Goal: Task Accomplishment & Management: Use online tool/utility

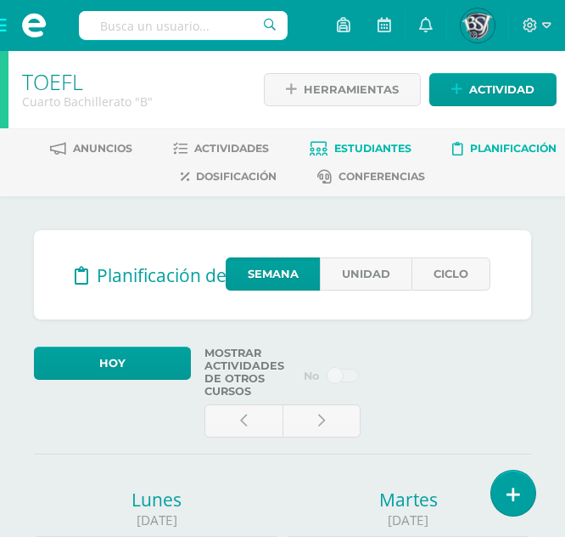
click at [344, 147] on span "Estudiantes" at bounding box center [373, 148] width 77 height 13
click at [350, 148] on span "Estudiantes" at bounding box center [373, 148] width 77 height 13
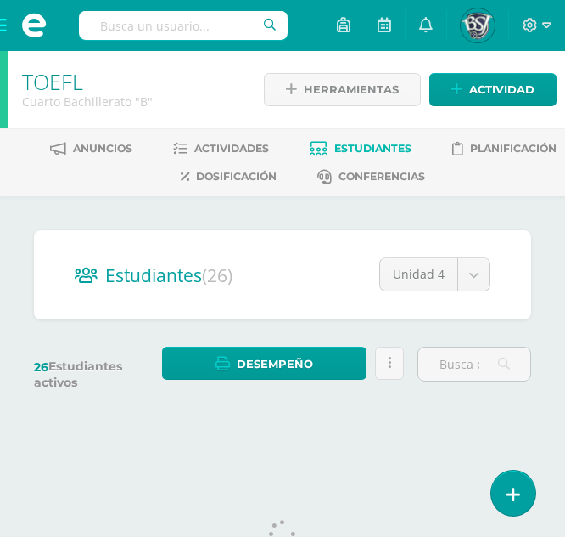
click at [380, 149] on span "Estudiantes" at bounding box center [373, 148] width 77 height 13
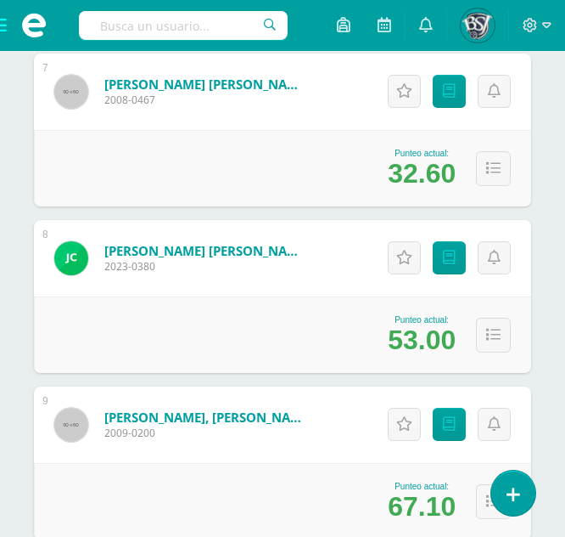
scroll to position [1359, 0]
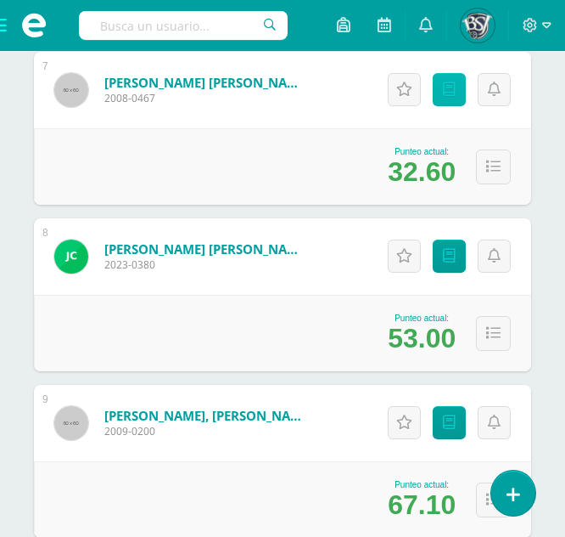
click at [451, 98] on link "Punteos" at bounding box center [449, 89] width 33 height 33
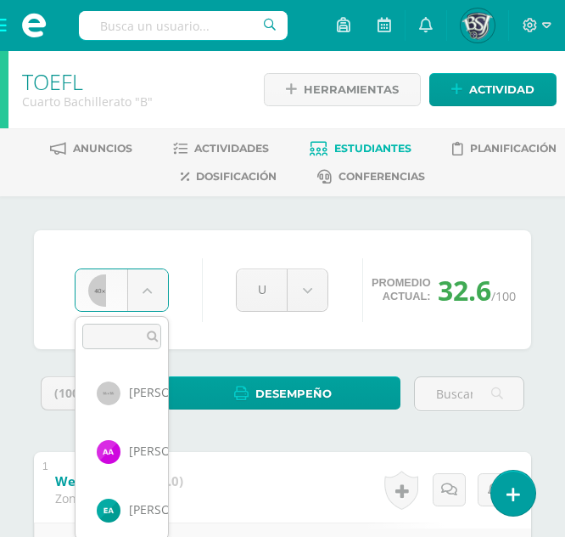
scroll to position [233, 0]
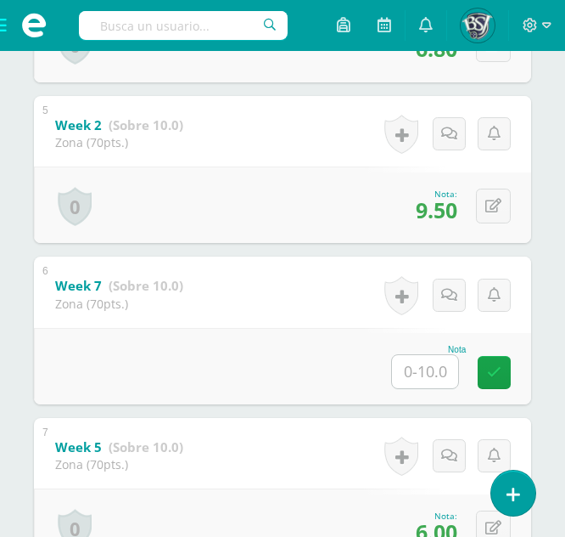
scroll to position [992, 0]
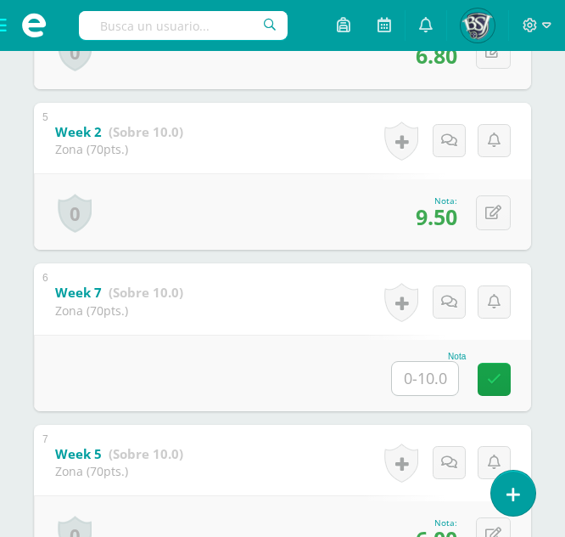
click at [425, 372] on input "text" at bounding box center [425, 378] width 66 height 33
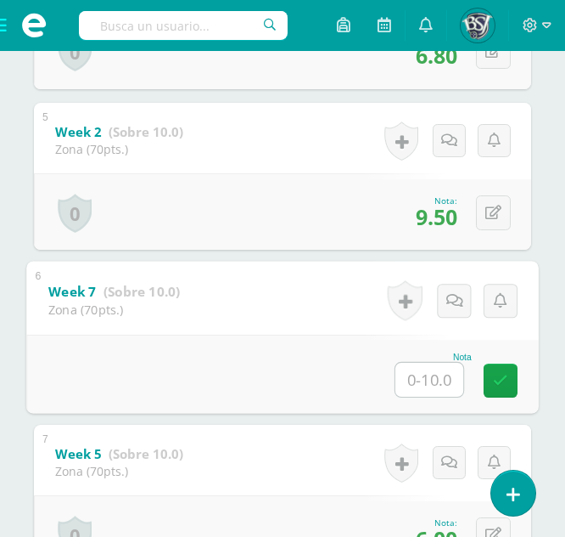
type input "7"
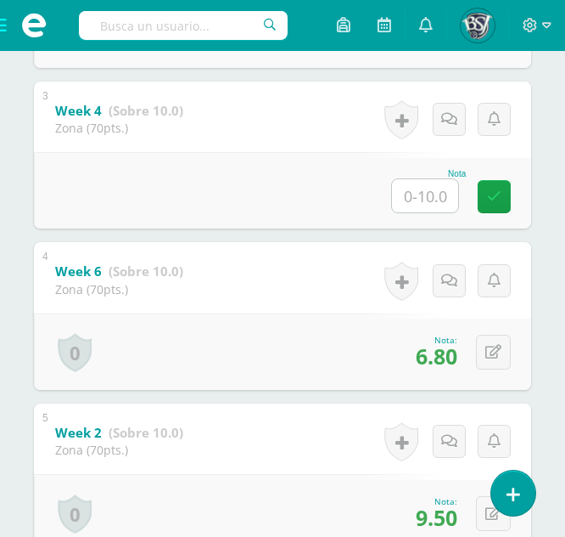
scroll to position [692, 0]
click at [503, 351] on button at bounding box center [493, 352] width 35 height 35
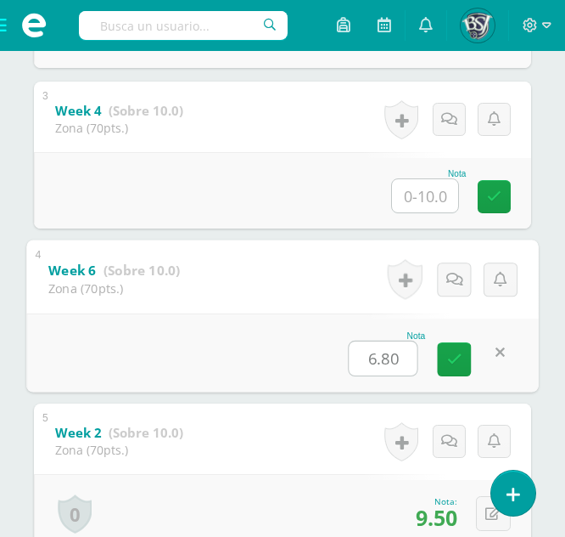
type input "7"
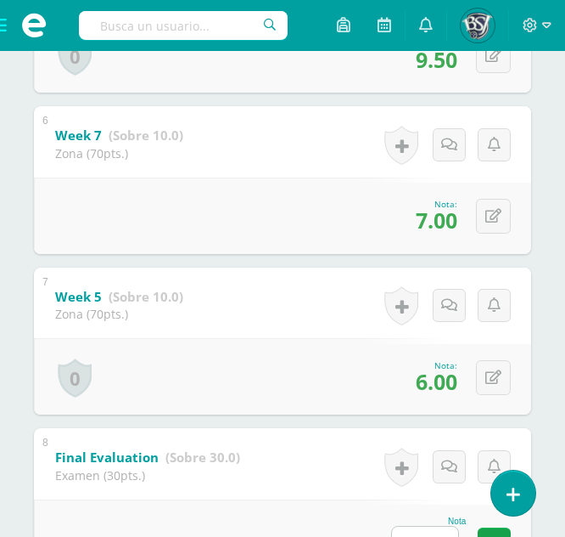
scroll to position [1150, 0]
click at [495, 211] on icon at bounding box center [494, 215] width 16 height 14
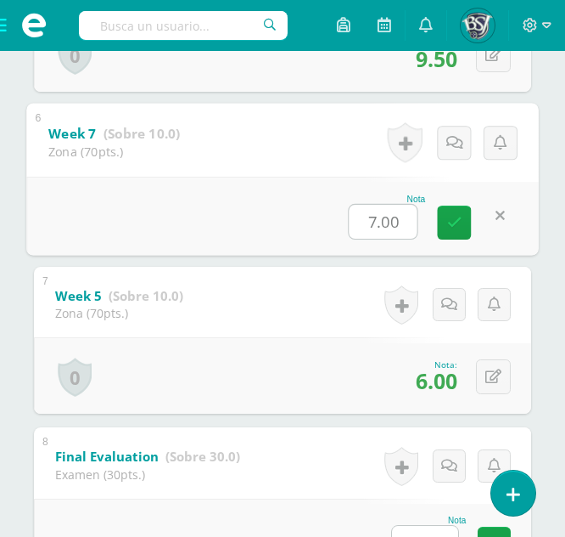
type input "5"
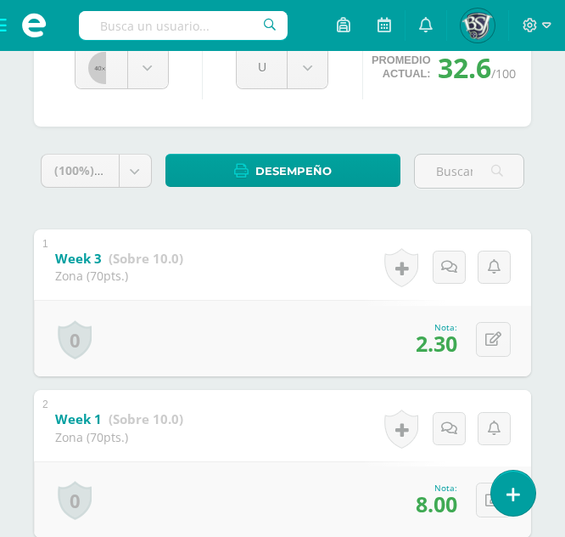
scroll to position [0, 0]
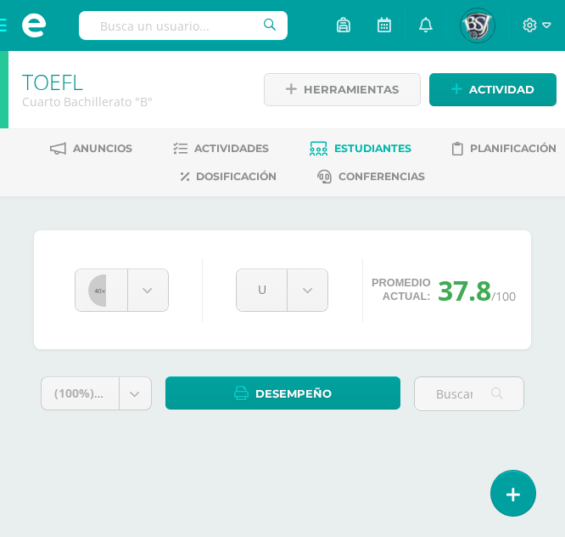
click at [365, 150] on span "Estudiantes" at bounding box center [373, 148] width 77 height 13
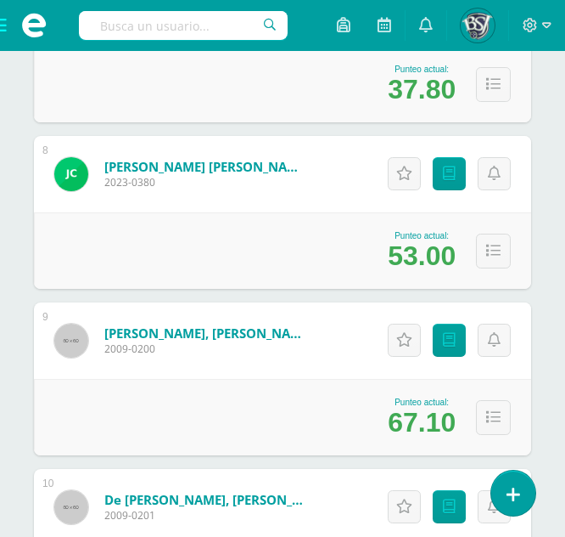
scroll to position [1441, 0]
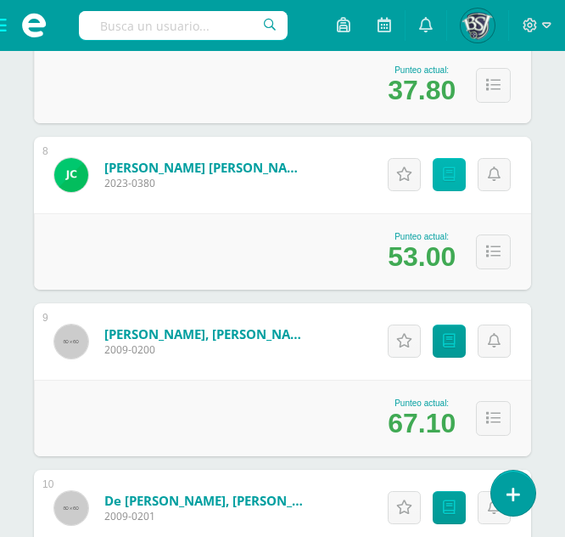
click at [459, 166] on link "Punteos" at bounding box center [449, 174] width 33 height 33
click at [450, 174] on icon at bounding box center [449, 174] width 13 height 14
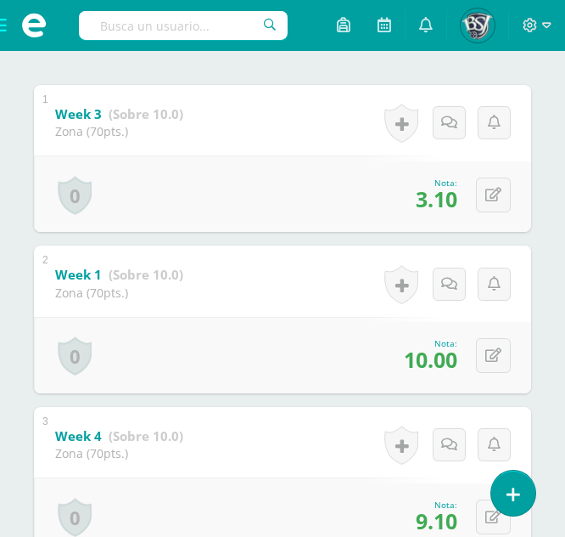
scroll to position [366, 0]
click at [493, 190] on icon at bounding box center [494, 195] width 16 height 14
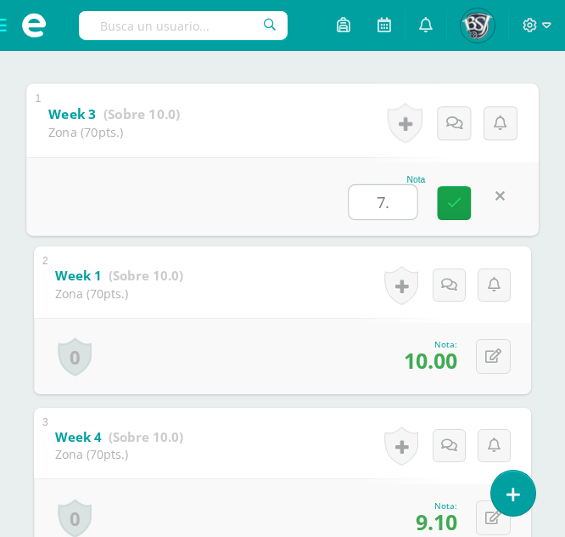
type input "7.1"
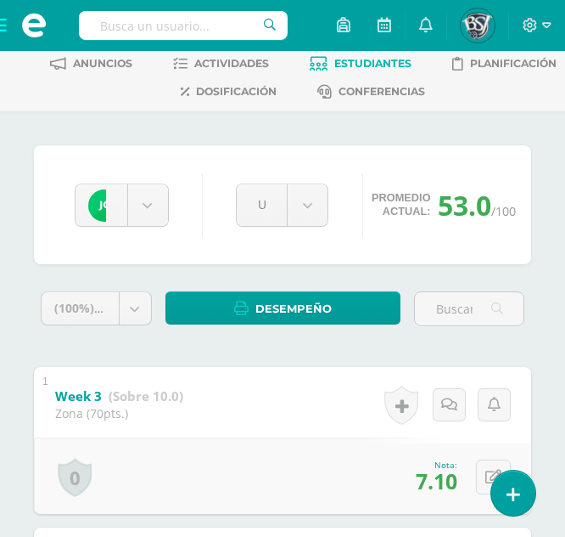
scroll to position [0, 0]
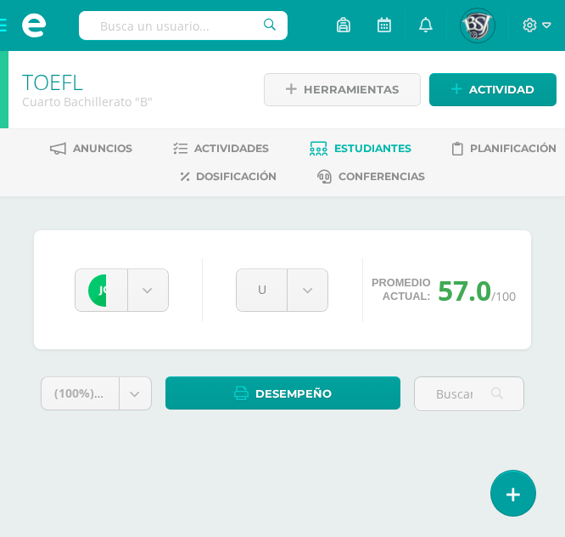
click at [340, 146] on span "Estudiantes" at bounding box center [373, 148] width 77 height 13
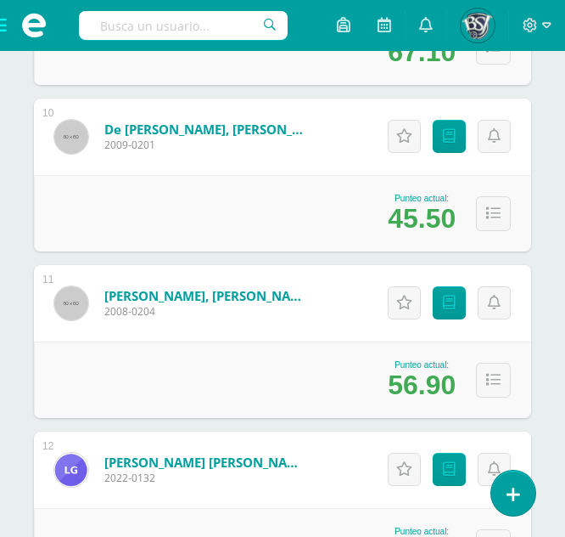
scroll to position [1813, 0]
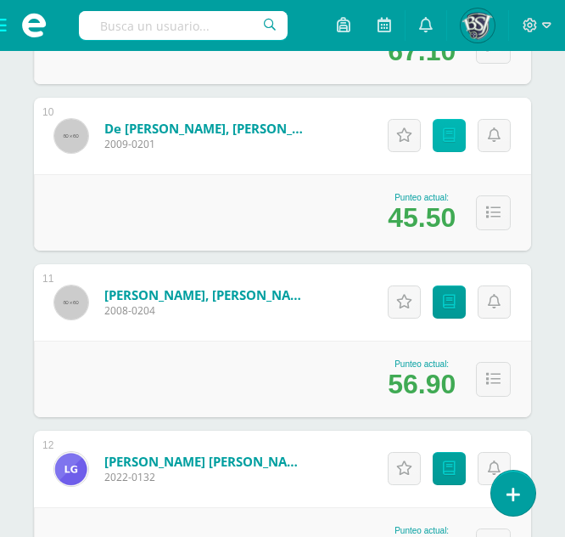
click at [444, 149] on link "Punteos" at bounding box center [449, 135] width 33 height 33
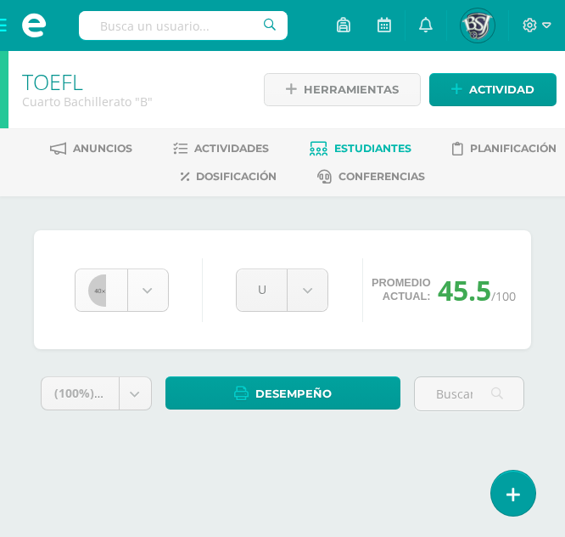
click at [151, 280] on body "Estudiantes Disciplina Asistencia Mis cursos Archivos Soporte Ayuda Reportar un…" at bounding box center [282, 243] width 565 height 486
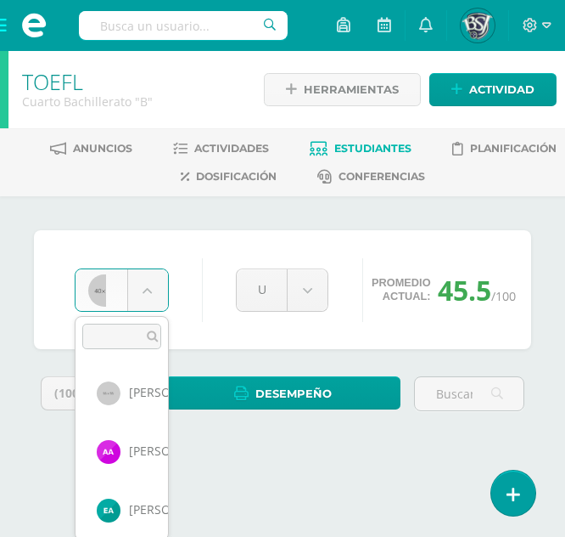
scroll to position [409, 0]
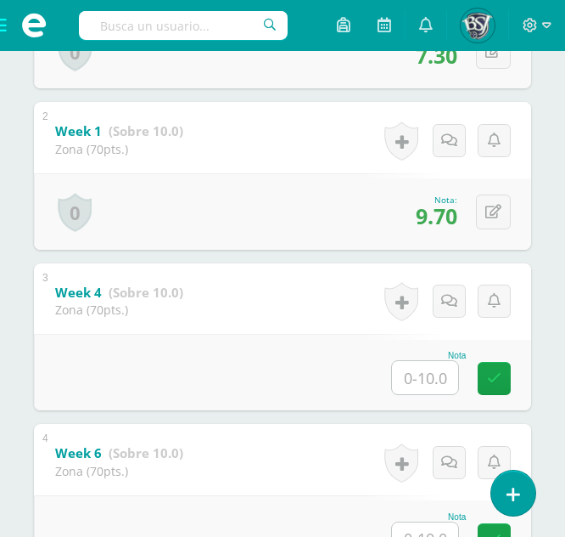
scroll to position [509, 0]
click at [445, 363] on input "text" at bounding box center [425, 378] width 66 height 33
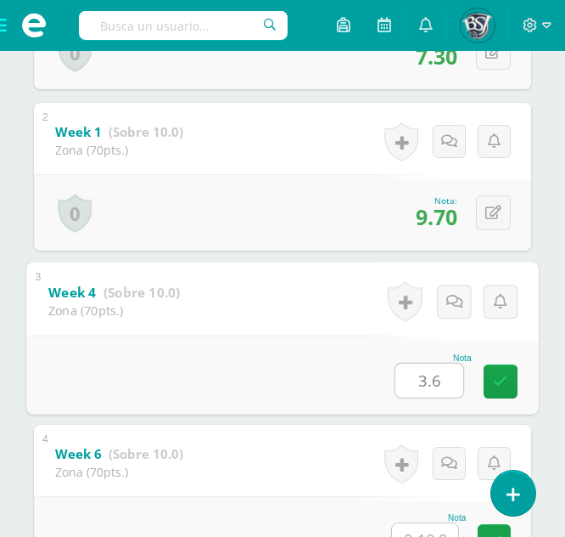
type input "3.6"
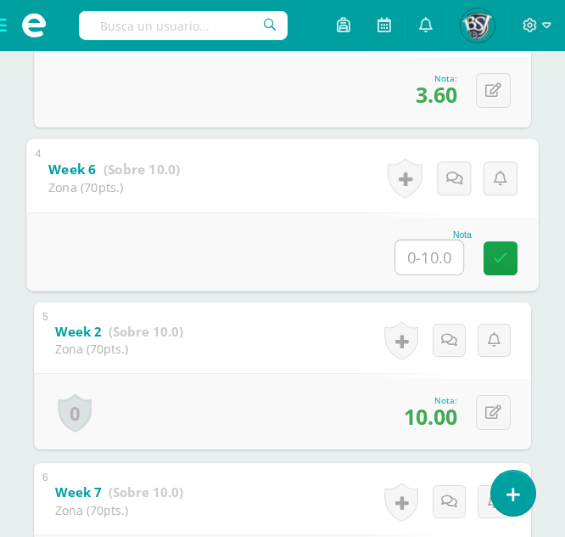
scroll to position [792, 0]
click at [431, 260] on input "text" at bounding box center [430, 258] width 68 height 34
type input "5"
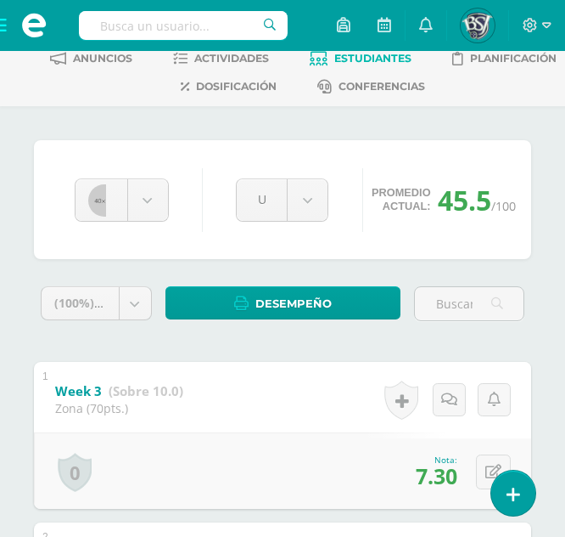
scroll to position [0, 0]
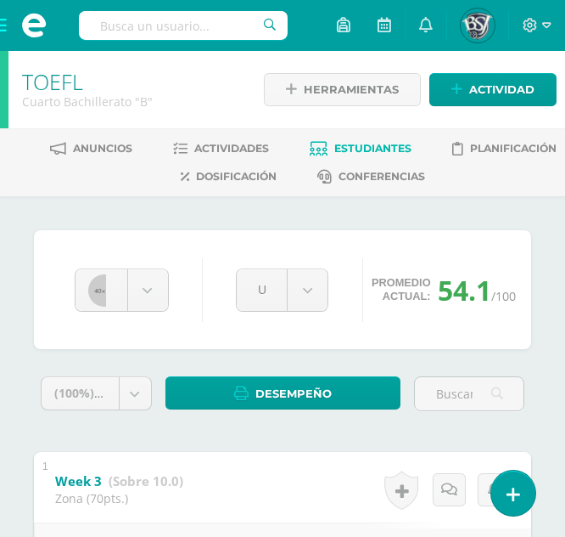
click at [374, 143] on span "Estudiantes" at bounding box center [373, 148] width 77 height 13
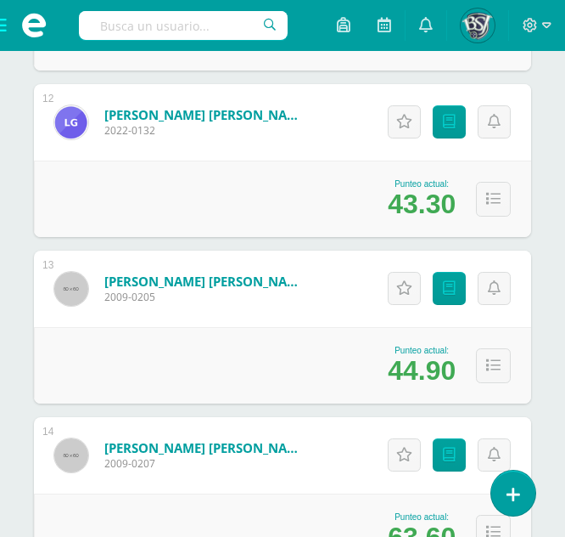
scroll to position [2156, 0]
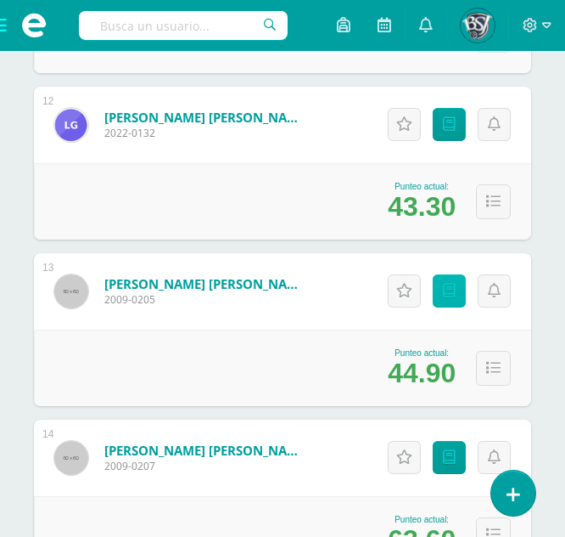
click at [455, 288] on icon at bounding box center [449, 291] width 13 height 14
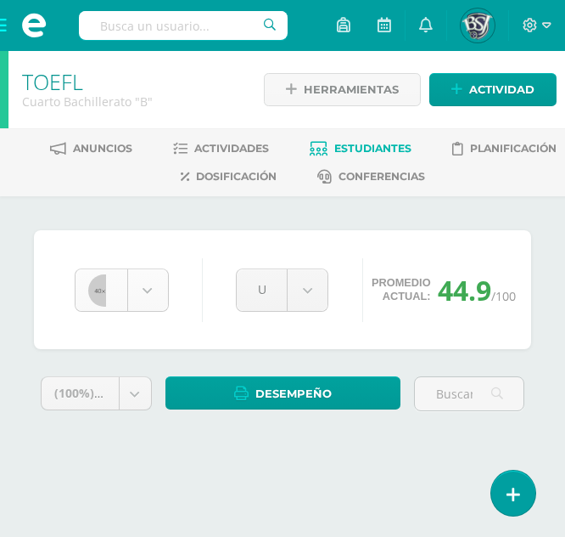
click at [136, 299] on body "Estudiantes Disciplina Asistencia Mis cursos Archivos Soporte Ayuda Reportar un…" at bounding box center [282, 243] width 565 height 486
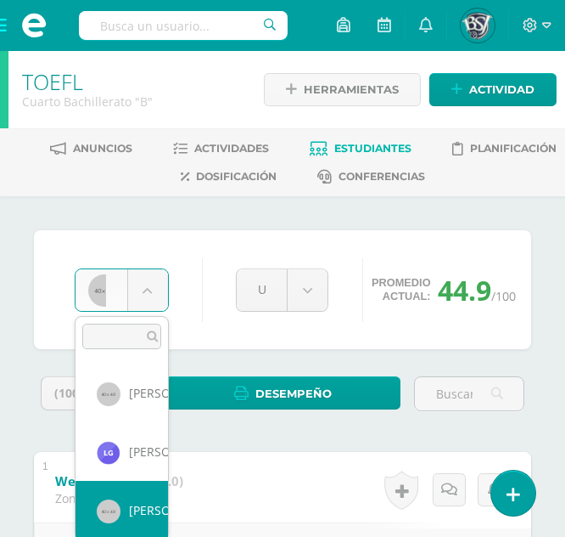
scroll to position [534, 0]
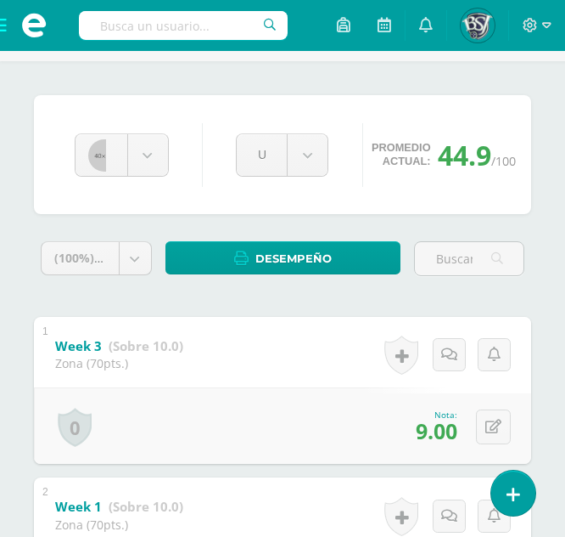
scroll to position [134, 0]
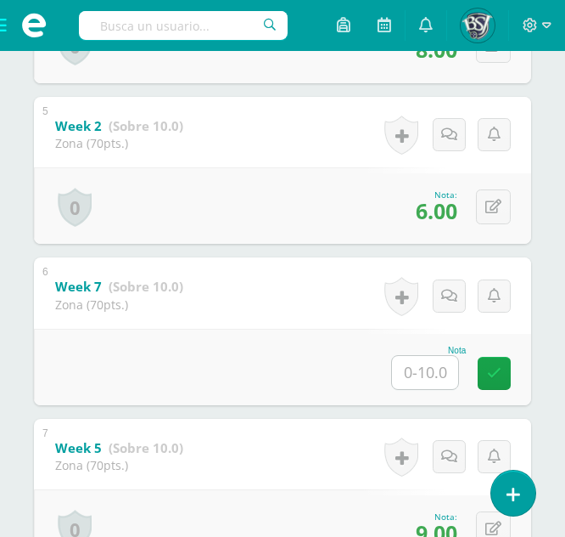
scroll to position [1000, 0]
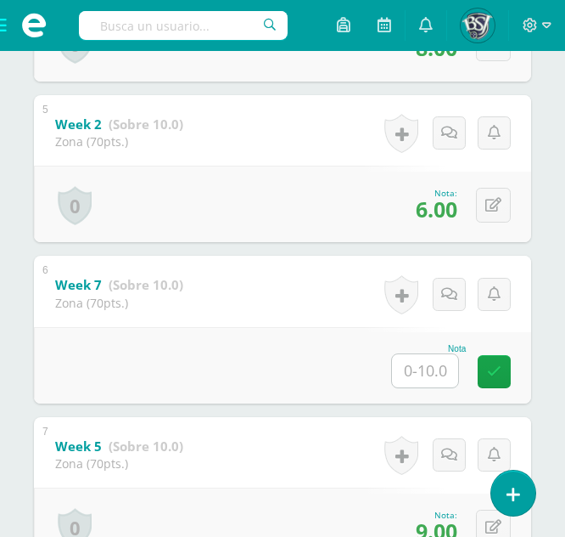
click at [419, 381] on input "text" at bounding box center [425, 370] width 66 height 33
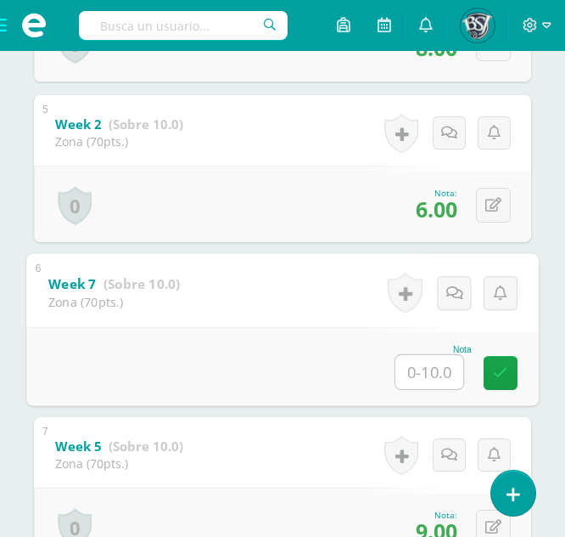
type input "4"
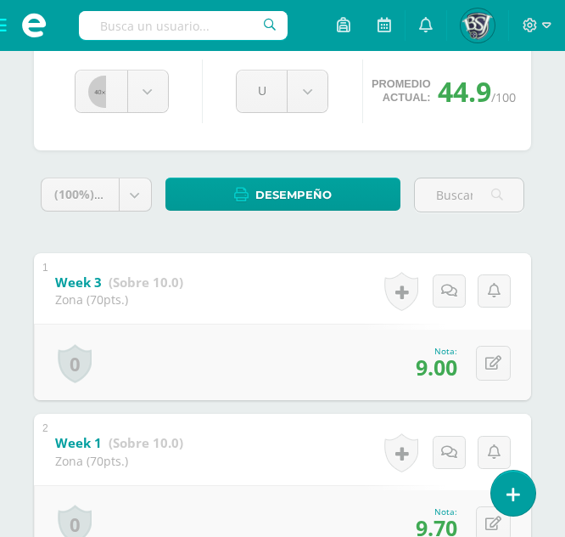
scroll to position [0, 0]
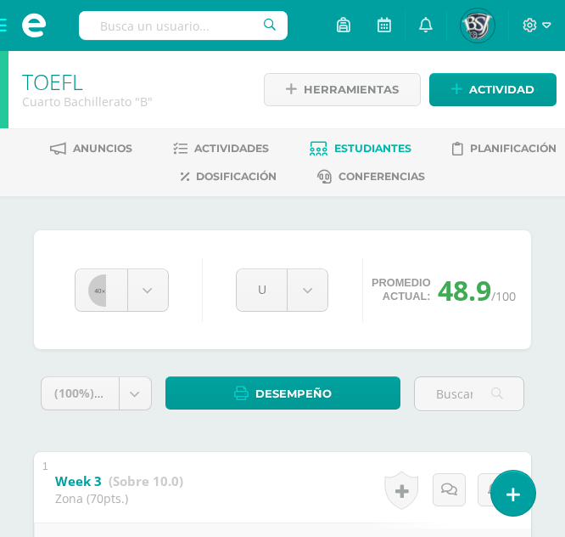
click at [351, 153] on span "Estudiantes" at bounding box center [373, 148] width 77 height 13
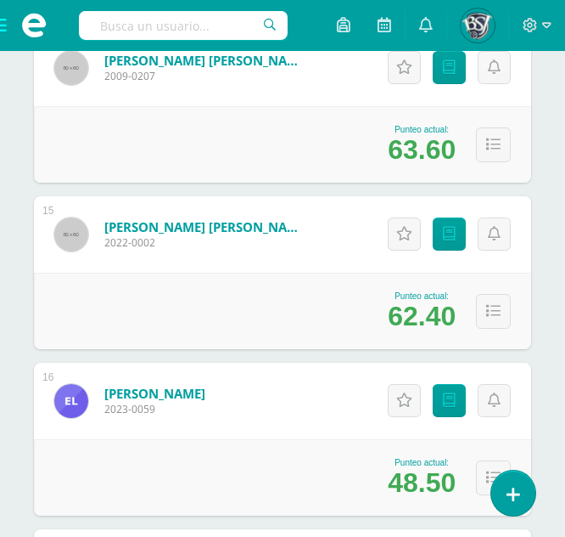
scroll to position [2511, 0]
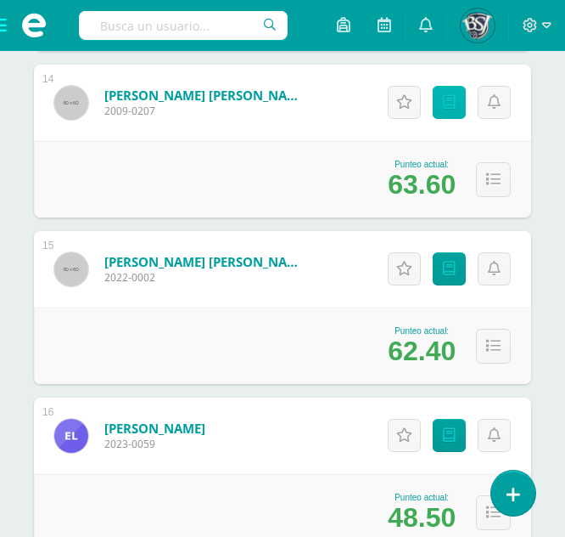
click at [449, 110] on link "Punteos" at bounding box center [449, 102] width 33 height 33
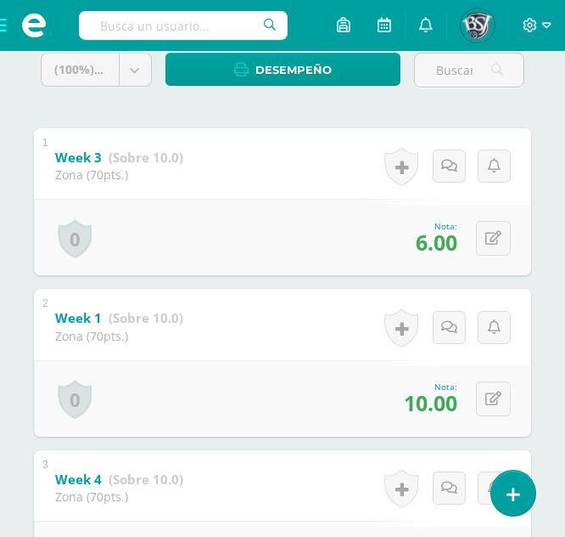
scroll to position [323, 0]
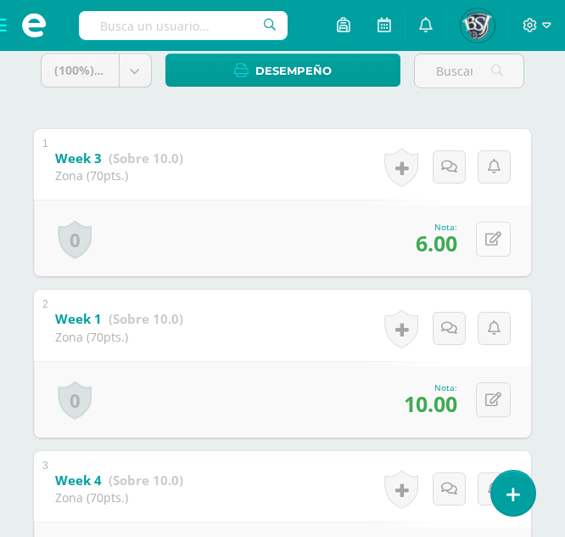
click at [507, 246] on button at bounding box center [493, 239] width 35 height 35
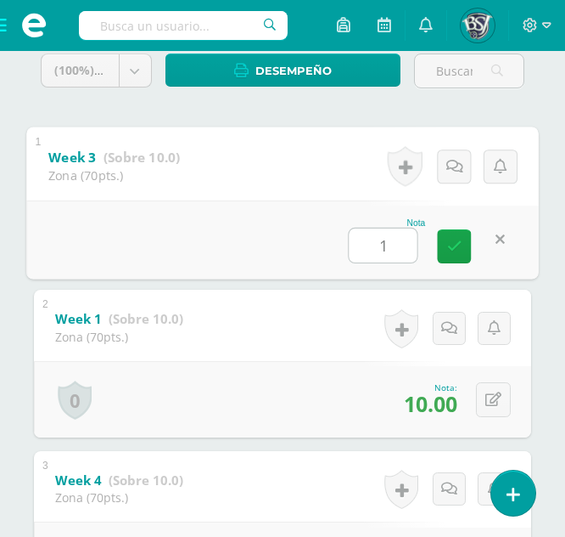
type input "10"
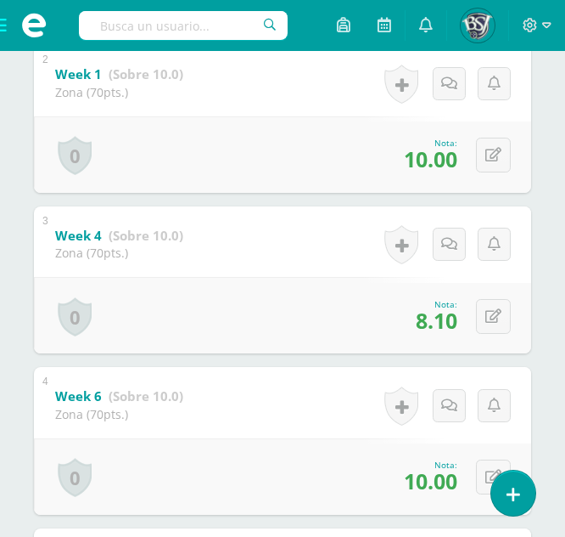
scroll to position [568, 0]
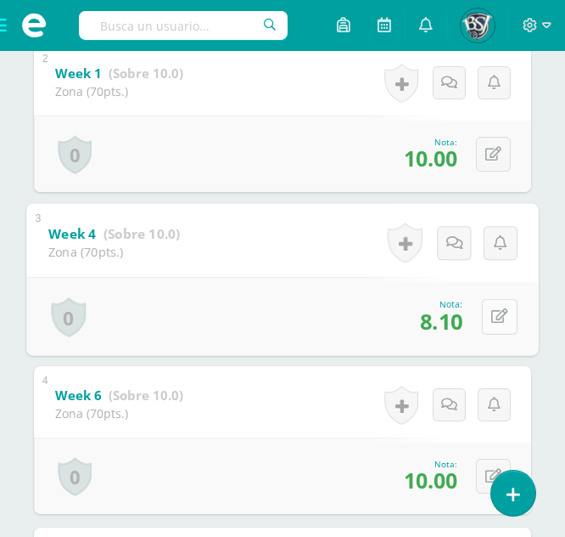
click at [489, 308] on button at bounding box center [500, 316] width 36 height 36
type input "9.1"
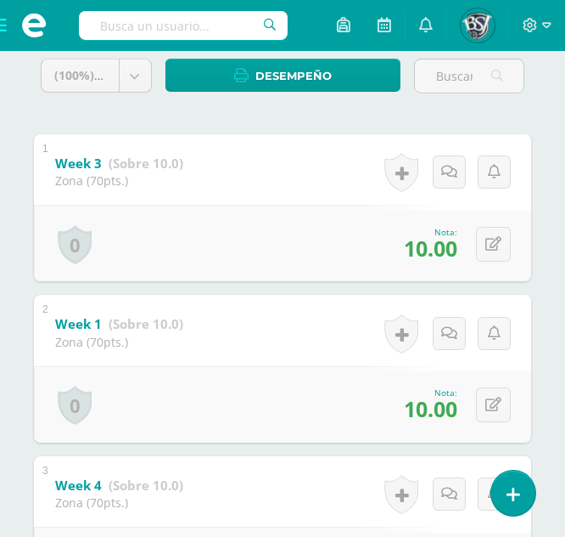
scroll to position [0, 0]
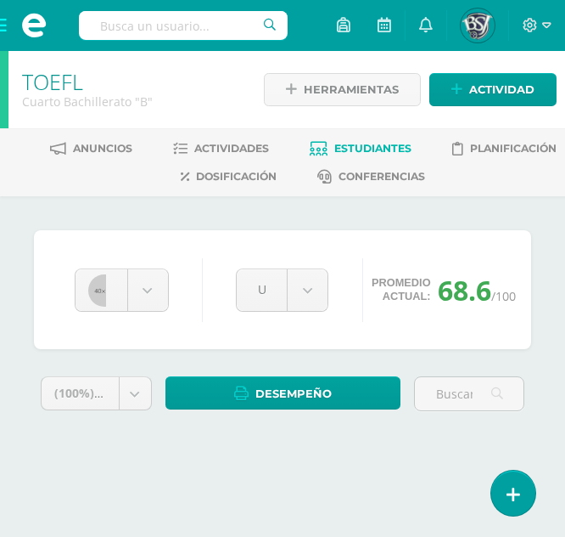
click at [3, 29] on span at bounding box center [34, 25] width 68 height 51
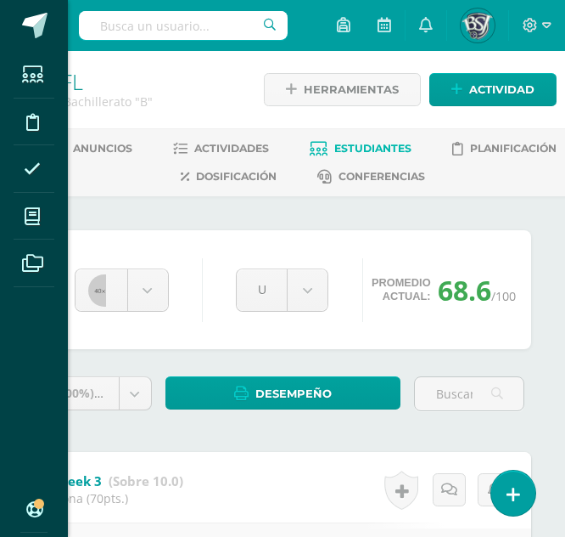
click at [321, 145] on div "Estudiantes Disciplina Asistencia Mis cursos Archivos Soporte Ayuda Reportar un…" at bounding box center [282, 268] width 565 height 537
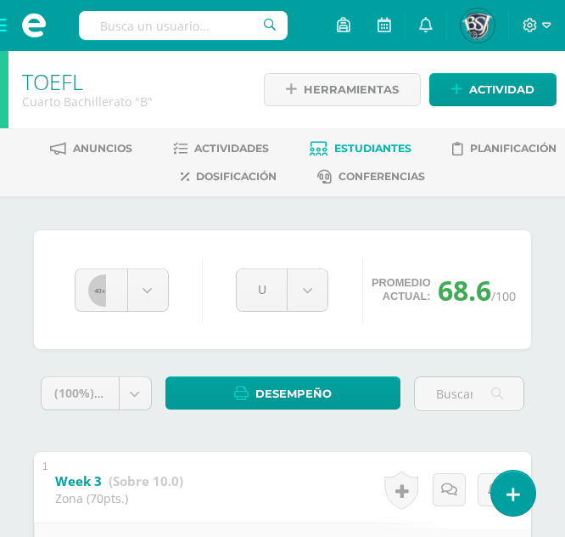
click at [321, 145] on icon at bounding box center [319, 149] width 18 height 14
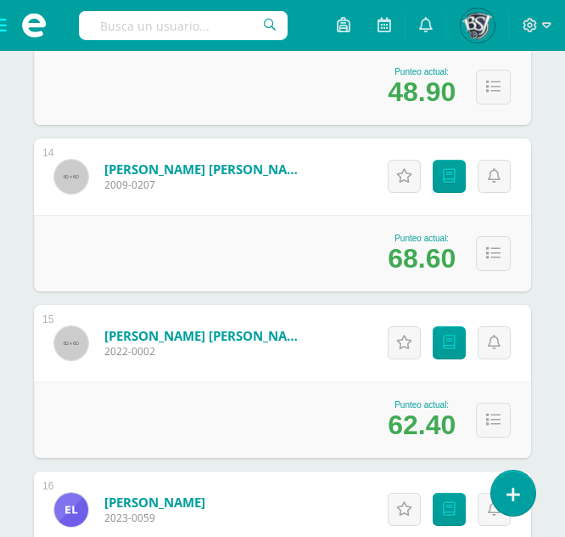
scroll to position [2438, 0]
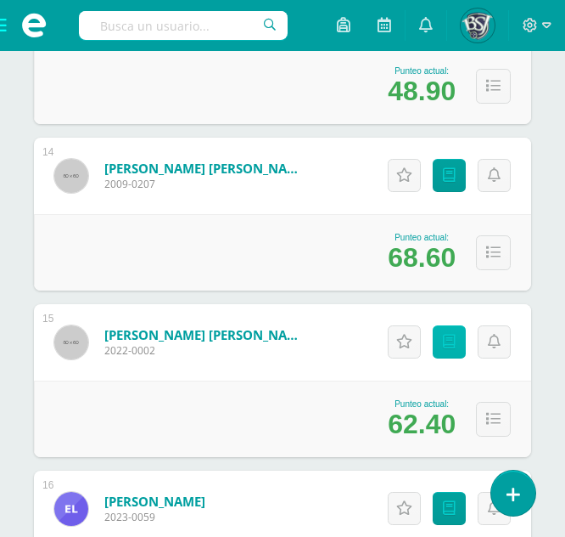
click at [450, 355] on link "Punteos" at bounding box center [449, 341] width 33 height 33
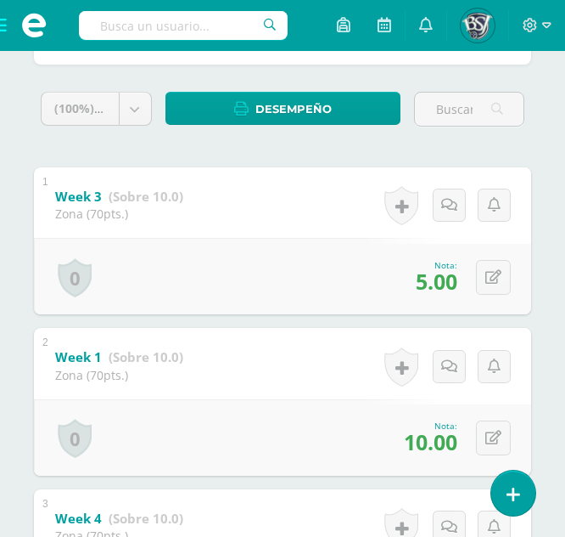
scroll to position [283, 0]
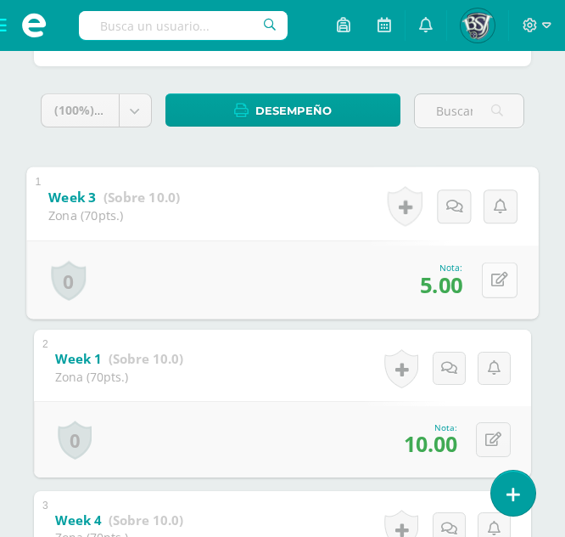
click at [492, 273] on icon at bounding box center [500, 280] width 17 height 14
type input "10"
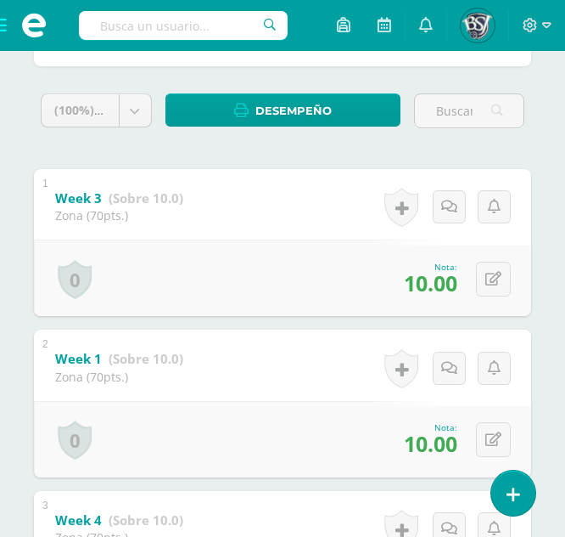
click at [288, 241] on div "0 Logros Logros obtenidos Aún no hay logros agregados Nota: 10.00" at bounding box center [283, 277] width 498 height 76
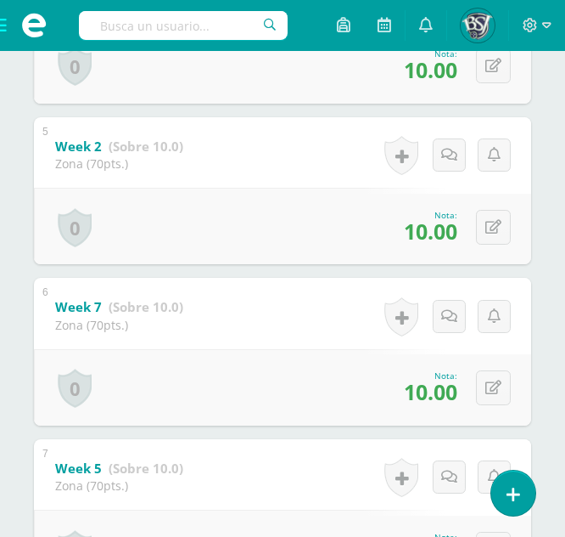
scroll to position [0, 0]
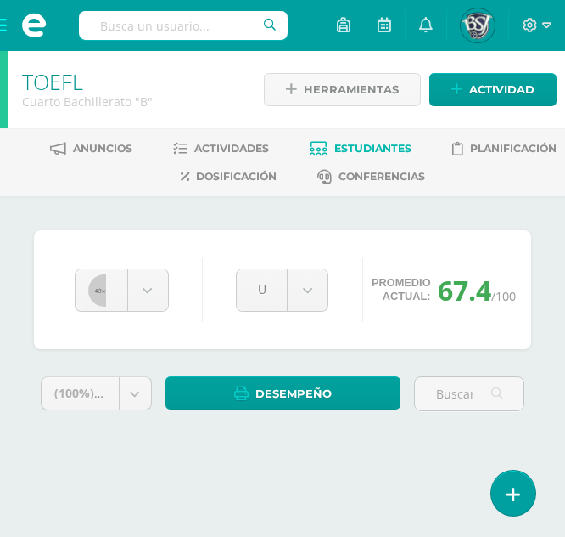
click at [391, 138] on link "Estudiantes" at bounding box center [361, 148] width 102 height 27
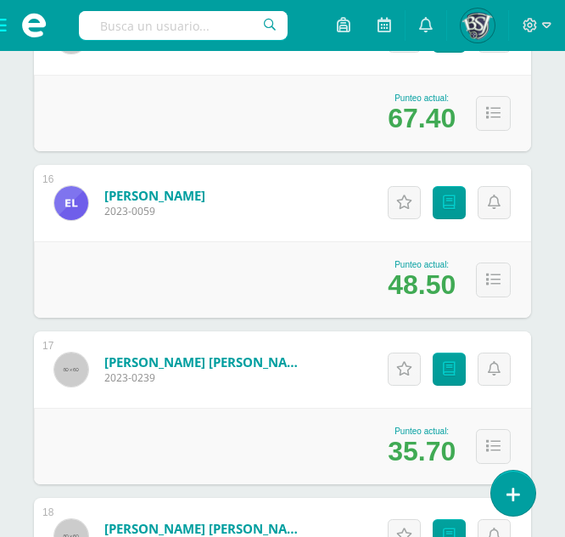
scroll to position [2745, 0]
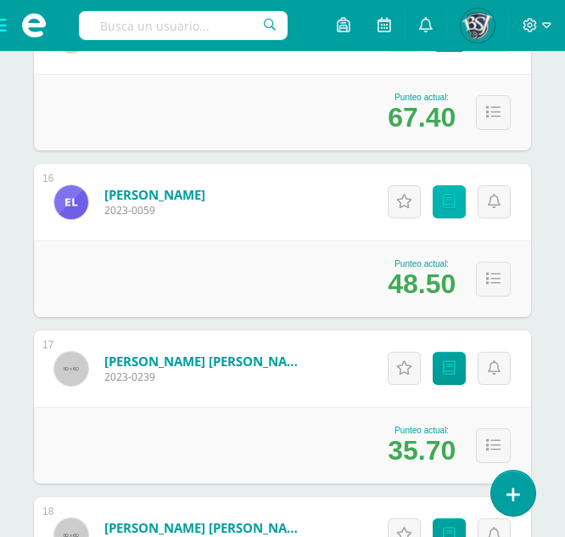
click at [444, 191] on link "Punteos" at bounding box center [449, 201] width 33 height 33
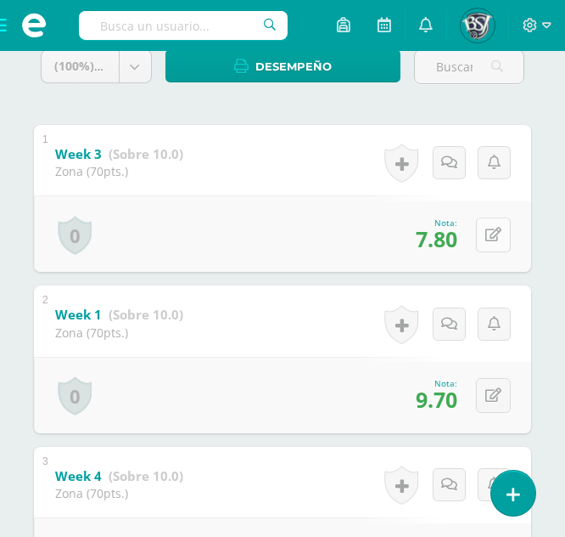
scroll to position [328, 0]
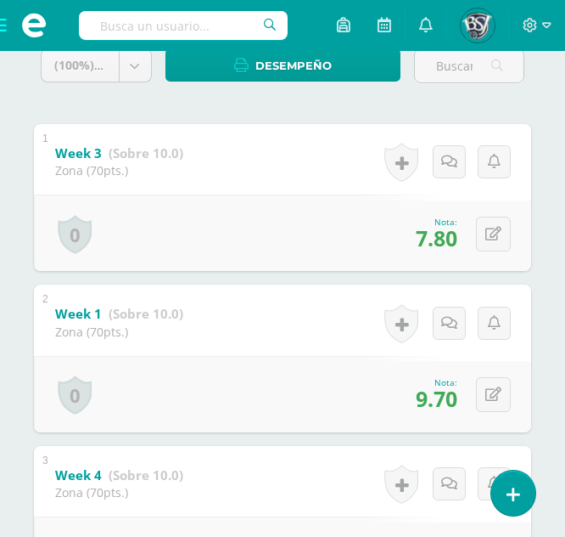
click at [226, 267] on div "0 [GEOGRAPHIC_DATA] Logros obtenidos Aún no hay logros agregados Nota: 7.80" at bounding box center [283, 232] width 498 height 76
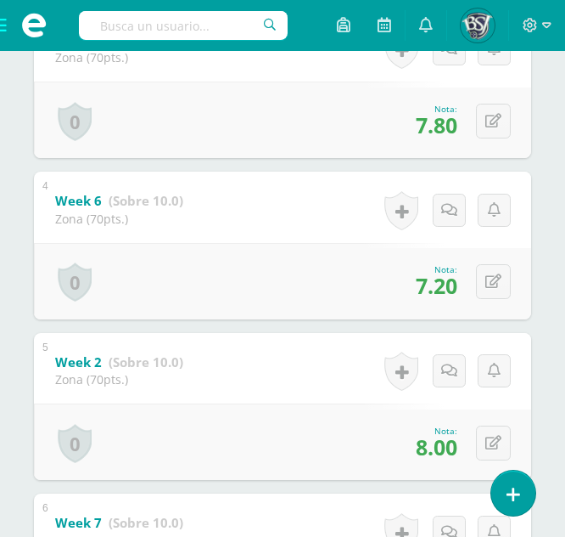
scroll to position [764, 0]
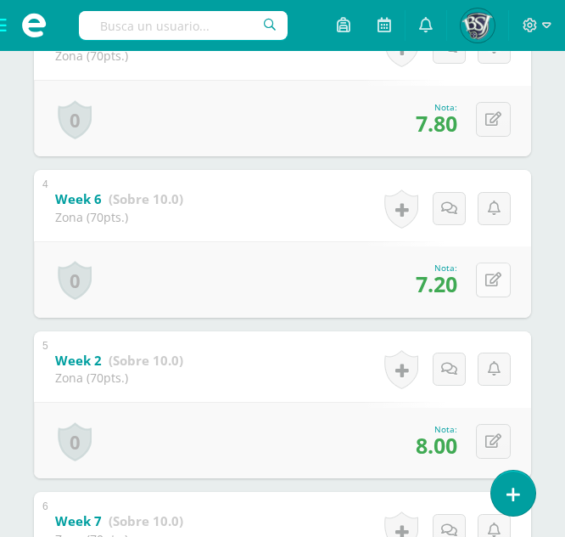
click at [486, 274] on button at bounding box center [493, 279] width 35 height 35
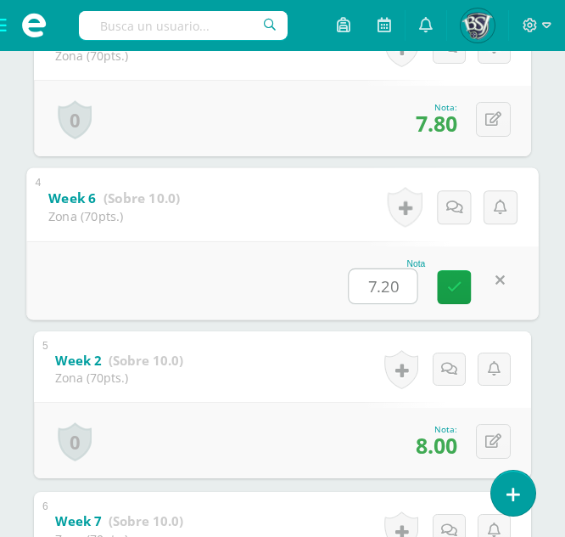
click at [377, 287] on input "7.20" at bounding box center [384, 286] width 68 height 34
type input "8.20"
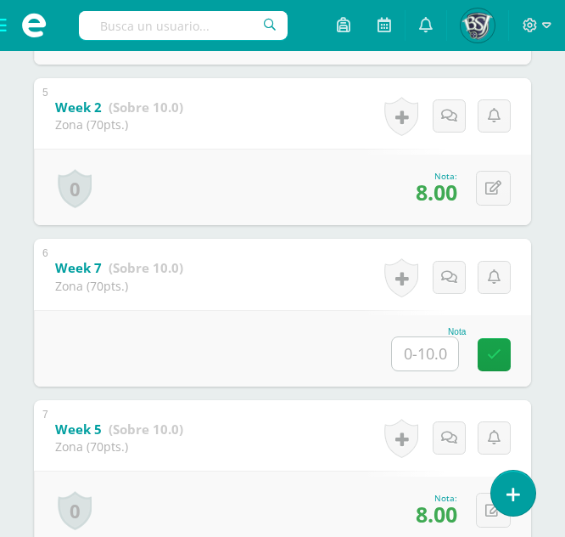
scroll to position [1020, 0]
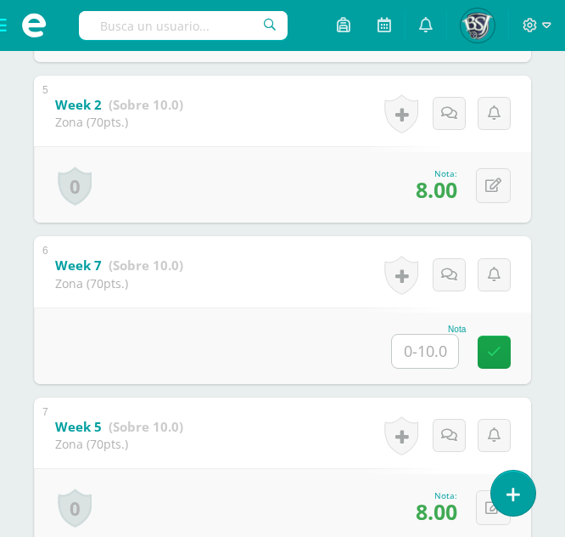
click at [428, 366] on input "text" at bounding box center [425, 351] width 66 height 33
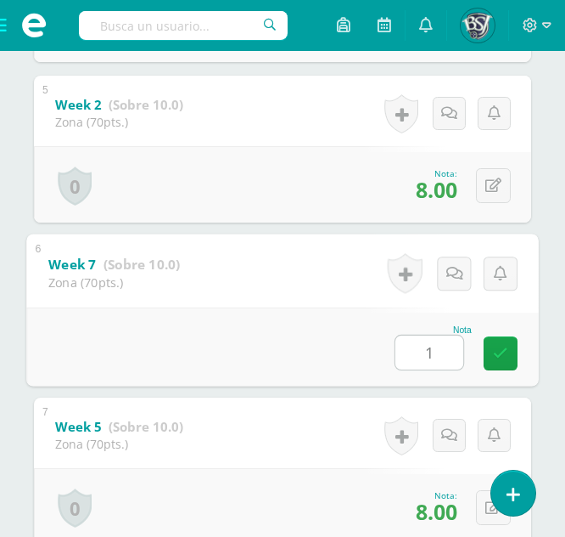
type input "10"
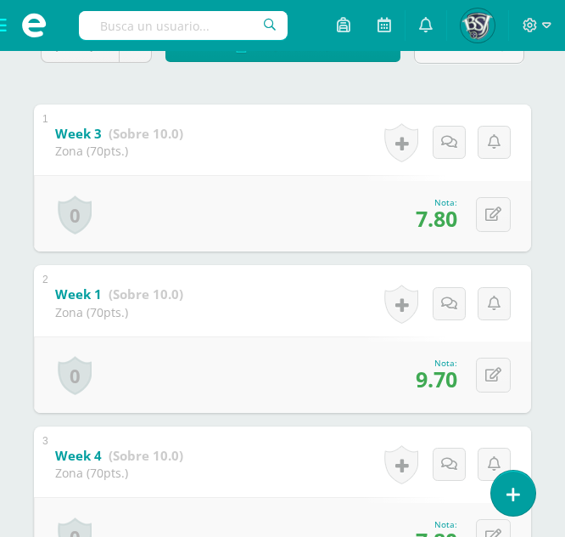
scroll to position [0, 0]
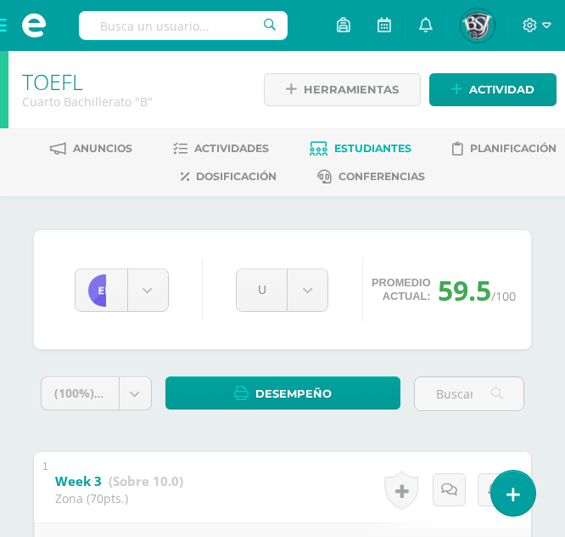
click at [374, 140] on link "Estudiantes" at bounding box center [361, 148] width 102 height 27
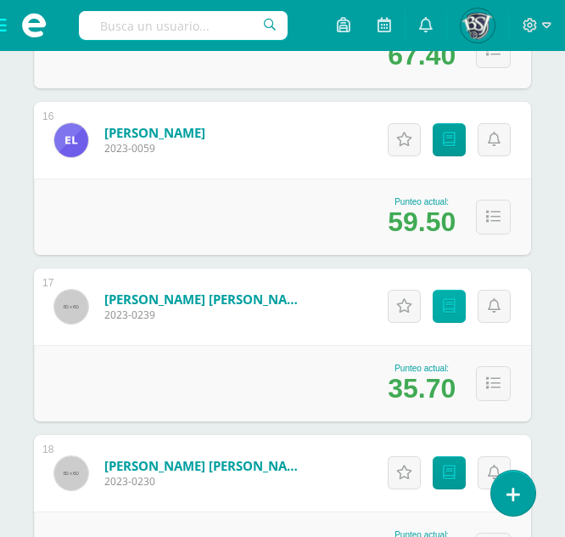
scroll to position [2869, 0]
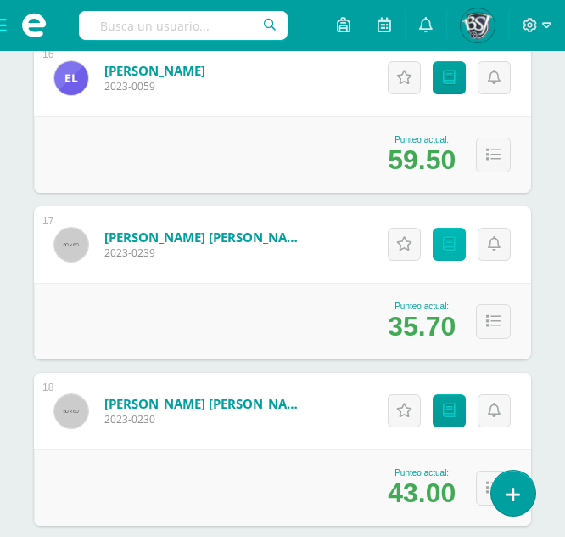
click at [456, 239] on icon at bounding box center [449, 244] width 13 height 14
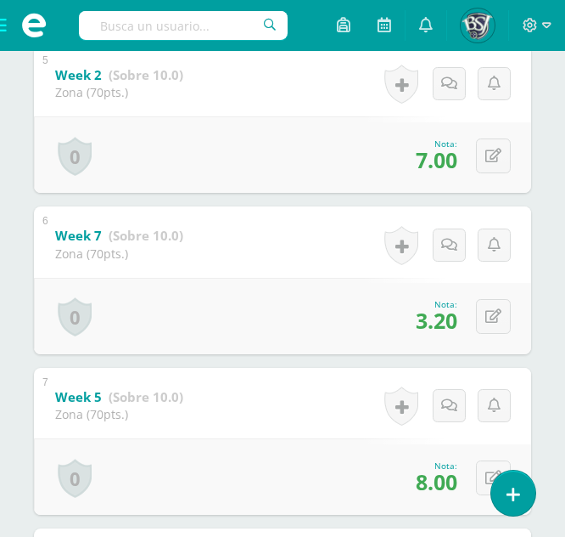
scroll to position [1050, 0]
click at [492, 308] on icon at bounding box center [494, 315] width 16 height 14
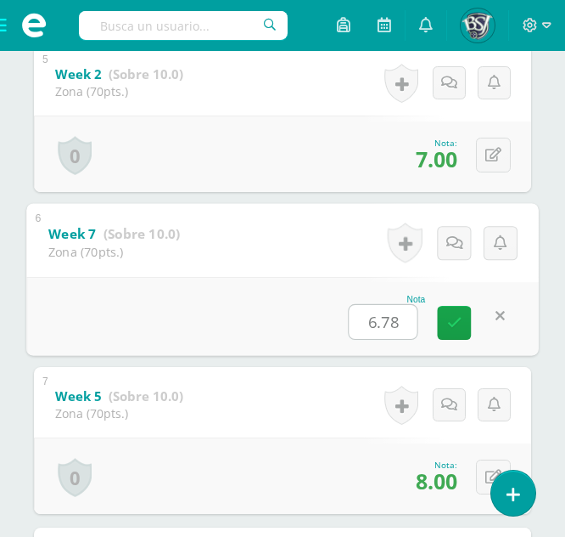
type input "6.7"
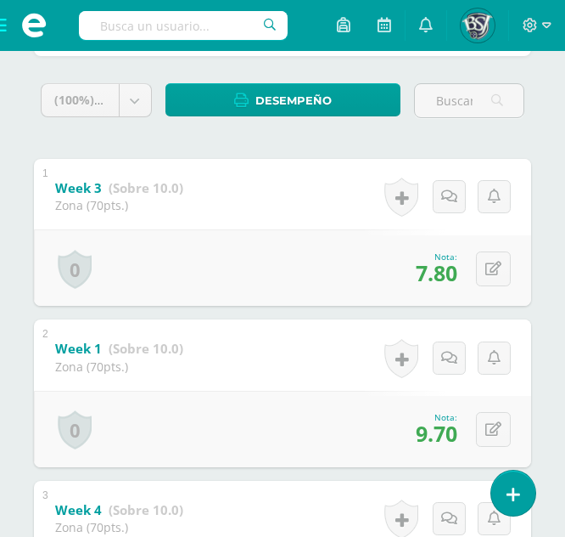
scroll to position [0, 0]
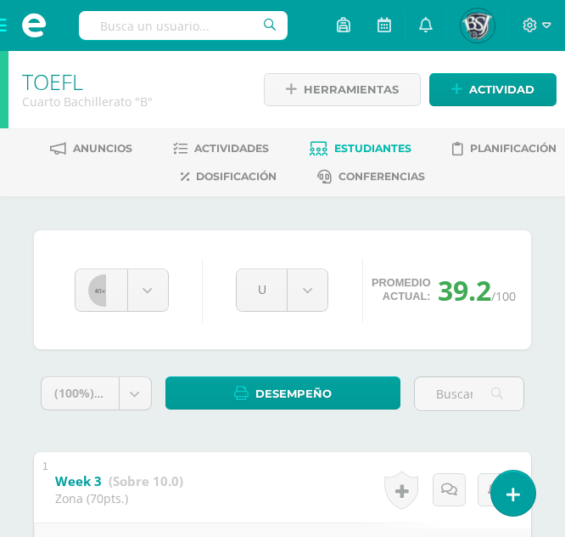
click at [388, 152] on span "Estudiantes" at bounding box center [373, 148] width 77 height 13
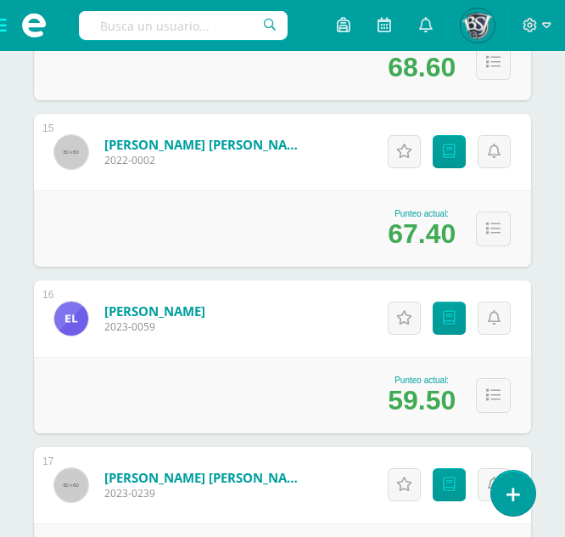
scroll to position [2629, 0]
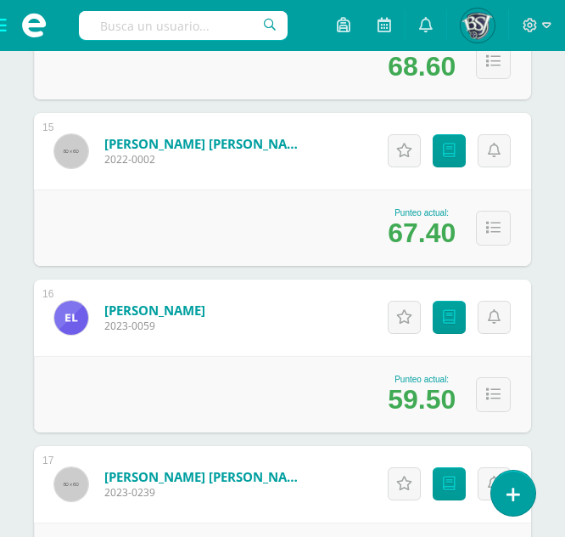
drag, startPoint x: 181, startPoint y: 319, endPoint x: 233, endPoint y: 323, distance: 52.0
click at [205, 323] on span "2023-0059" at bounding box center [154, 325] width 101 height 14
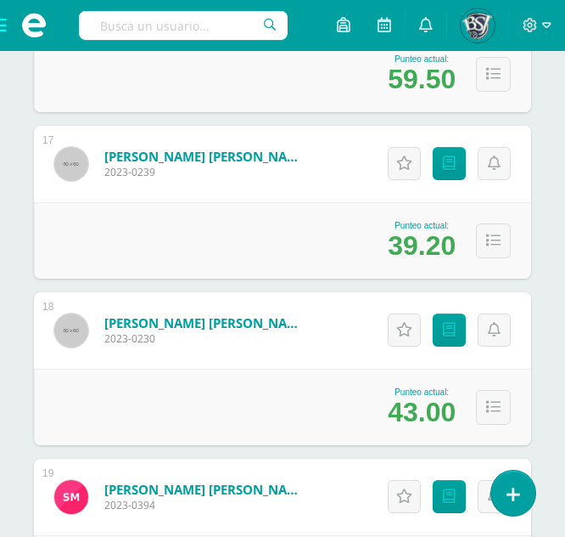
scroll to position [2950, 0]
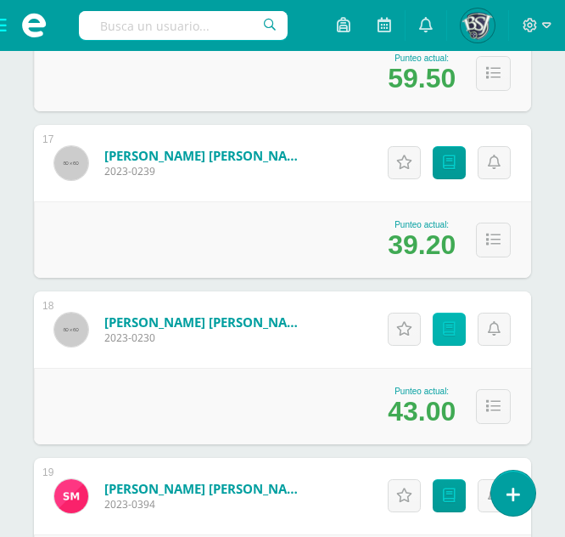
click at [456, 327] on icon at bounding box center [449, 329] width 13 height 14
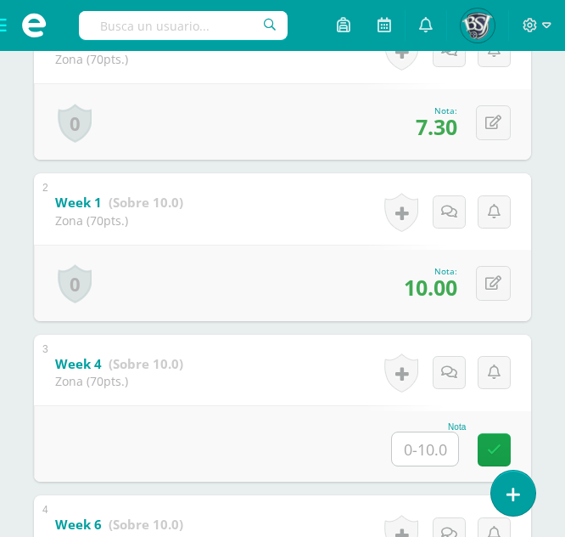
scroll to position [440, 0]
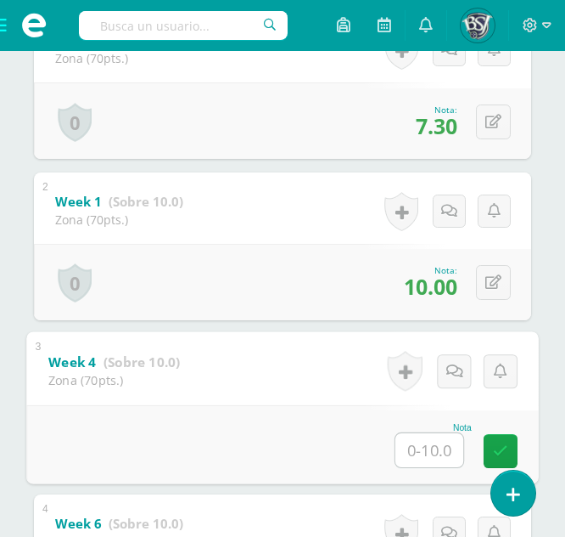
click at [440, 452] on input "text" at bounding box center [430, 449] width 68 height 34
type input "10"
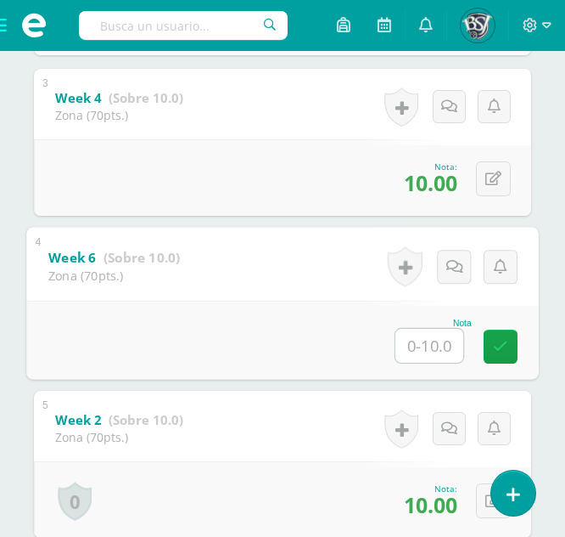
scroll to position [704, 0]
click at [423, 346] on input "text" at bounding box center [430, 346] width 68 height 34
type input "10"
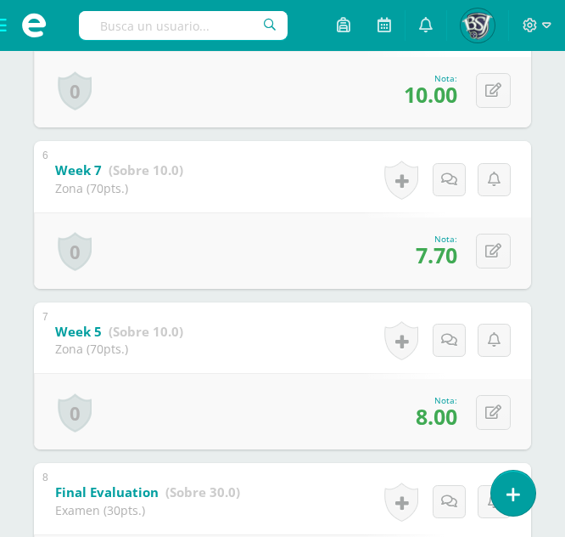
scroll to position [1116, 0]
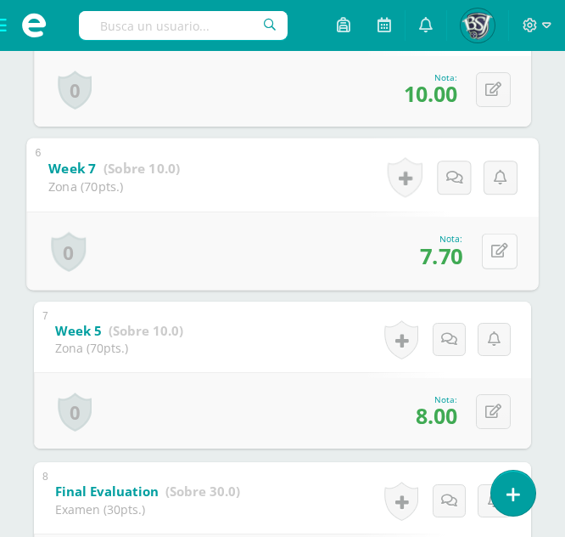
click at [490, 256] on button at bounding box center [500, 251] width 36 height 36
click at [406, 252] on input "7.70" at bounding box center [384, 256] width 68 height 34
type input "7.9"
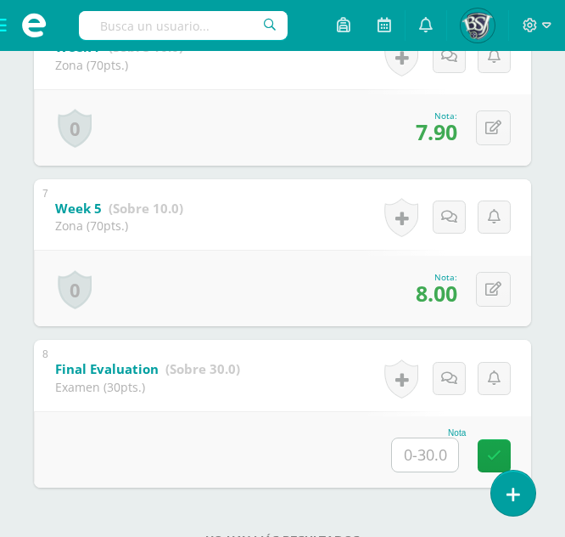
scroll to position [1276, 0]
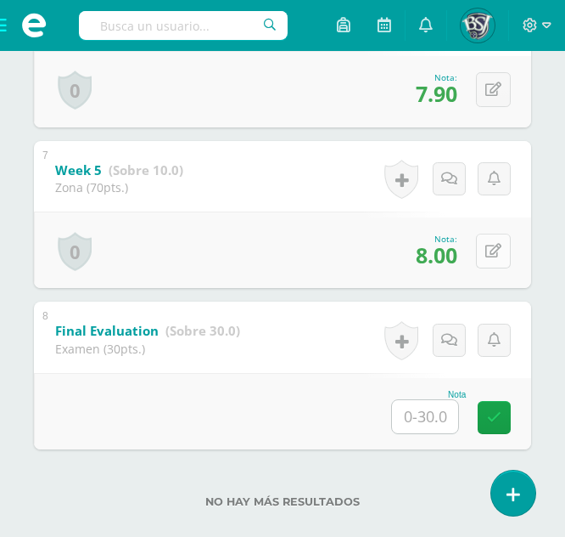
click at [501, 245] on icon at bounding box center [494, 251] width 16 height 14
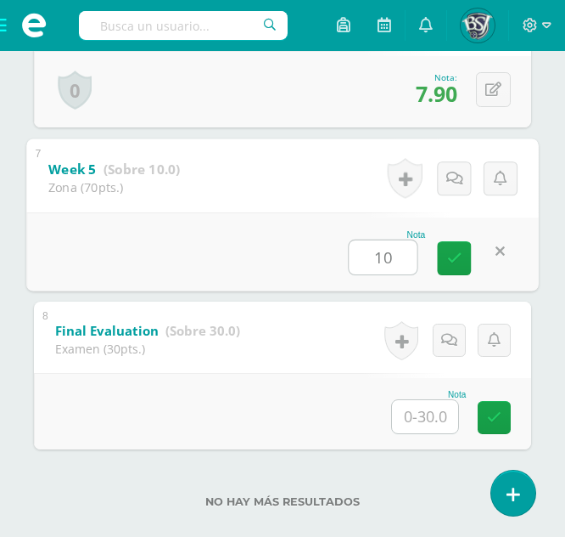
type input "10"
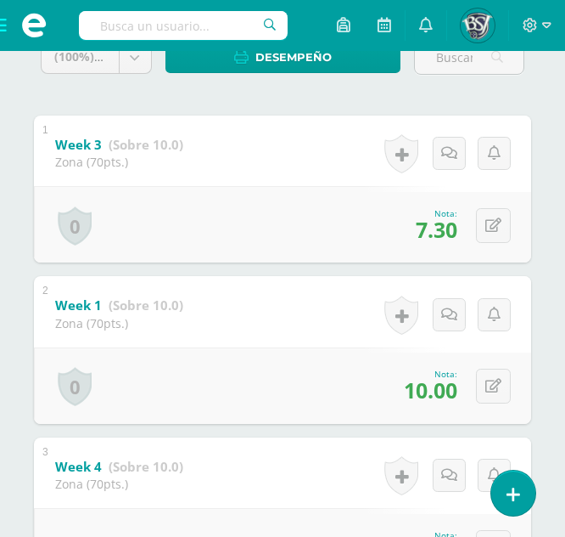
scroll to position [0, 0]
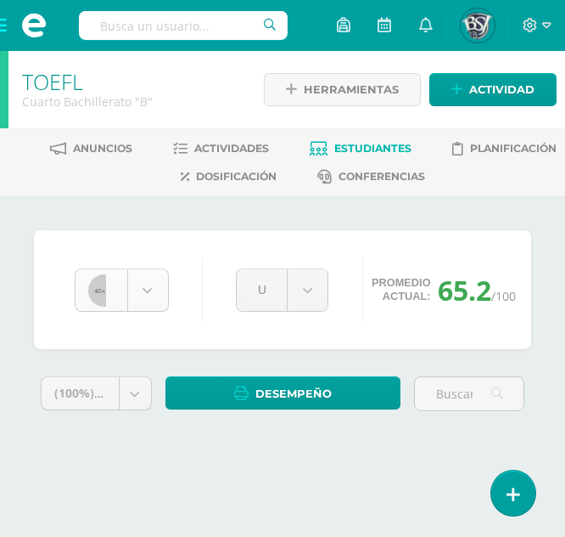
click at [160, 296] on body "Estudiantes Disciplina Asistencia Mis cursos Archivos Soporte Ayuda Reportar un…" at bounding box center [282, 243] width 565 height 486
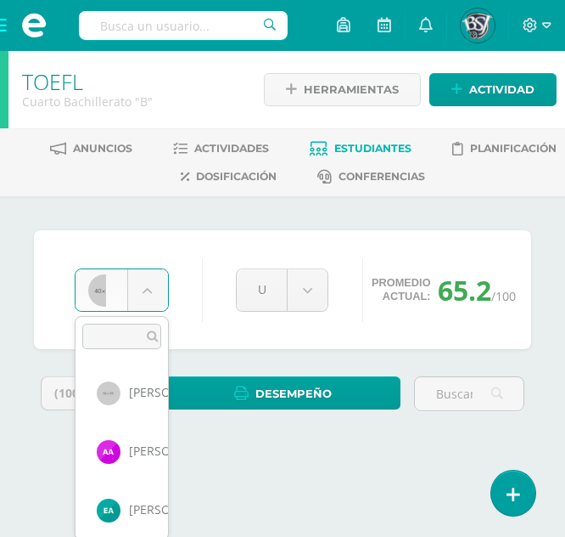
scroll to position [878, 0]
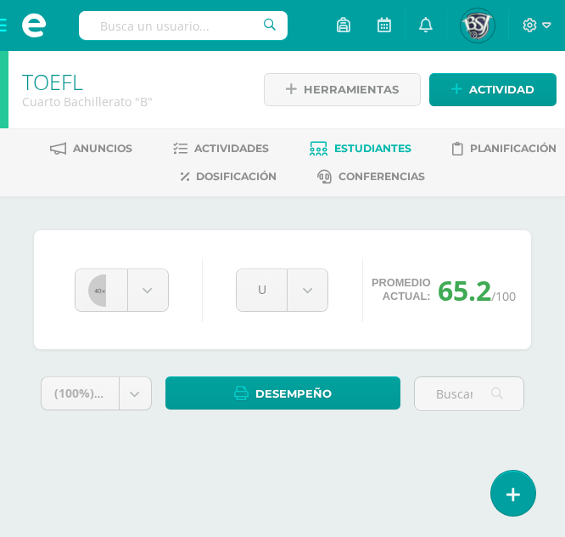
click at [433, 250] on body "Estudiantes Disciplina Asistencia Mis cursos Archivos Soporte Ayuda Reportar un…" at bounding box center [282, 243] width 565 height 486
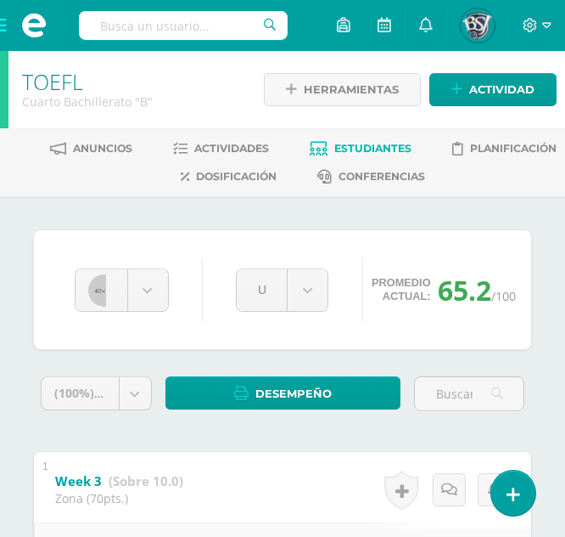
click at [375, 151] on span "Estudiantes" at bounding box center [373, 148] width 77 height 13
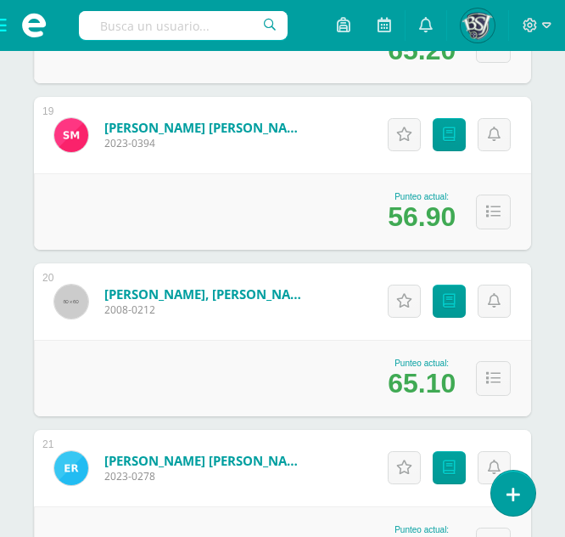
scroll to position [3314, 0]
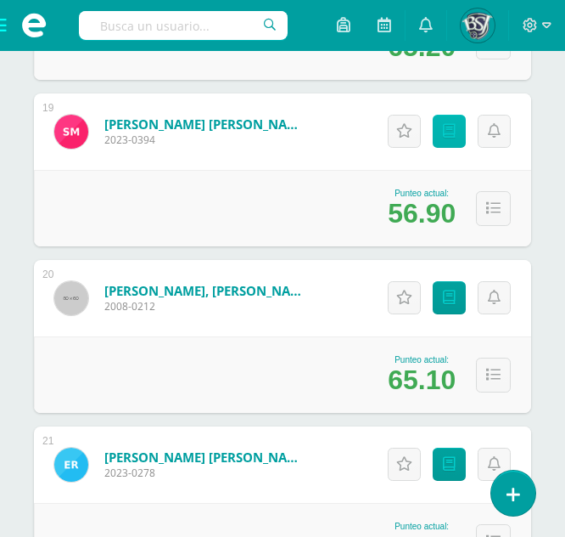
click at [458, 132] on link "Punteos" at bounding box center [449, 131] width 33 height 33
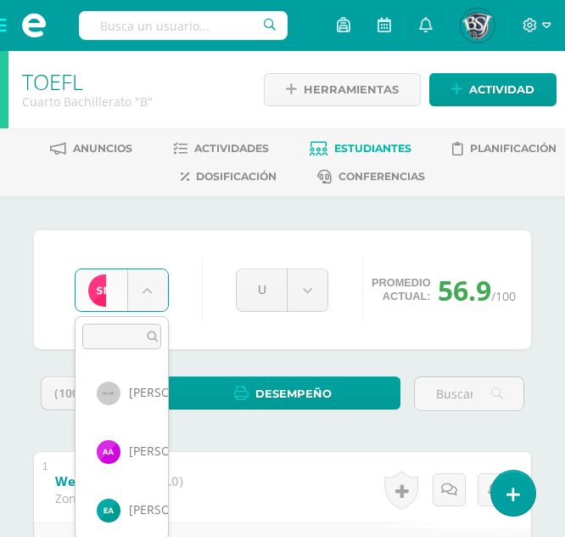
scroll to position [936, 0]
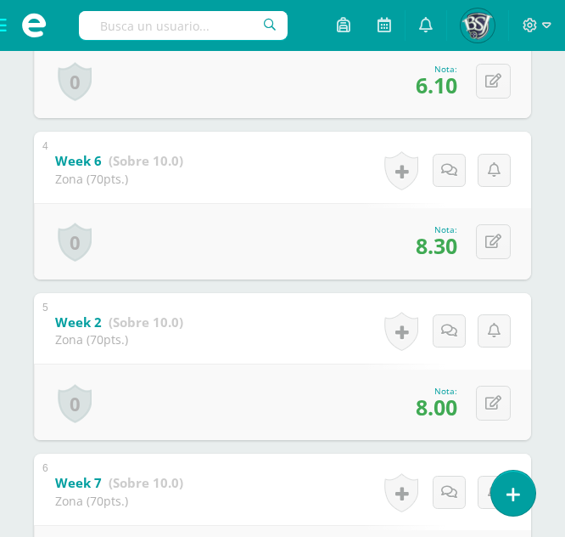
scroll to position [803, 0]
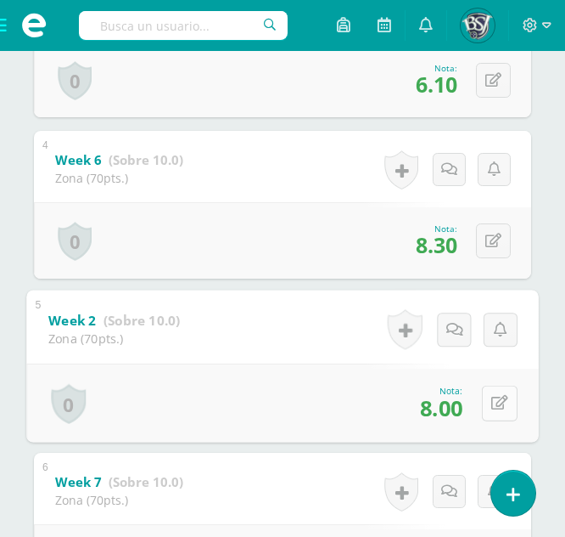
click at [491, 411] on button at bounding box center [500, 403] width 36 height 36
type input "10"
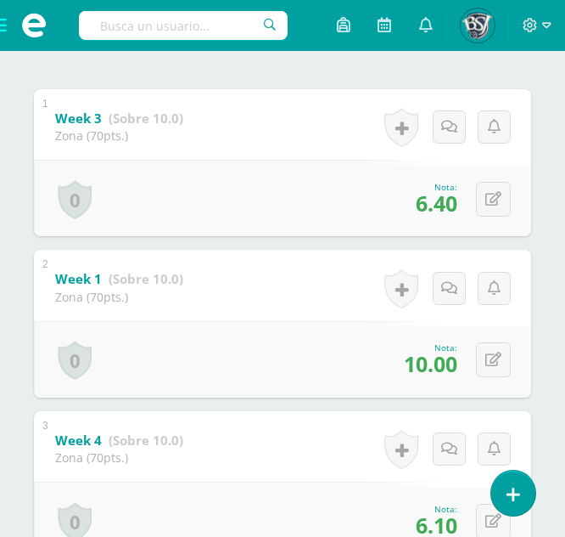
scroll to position [362, 0]
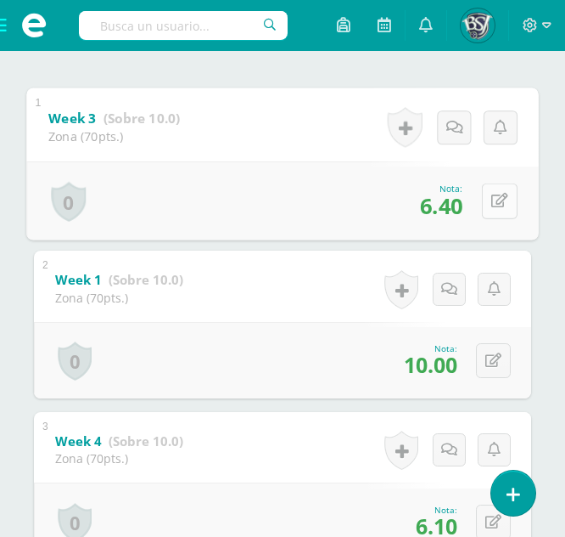
click at [491, 194] on button at bounding box center [500, 201] width 36 height 36
type input "9.4"
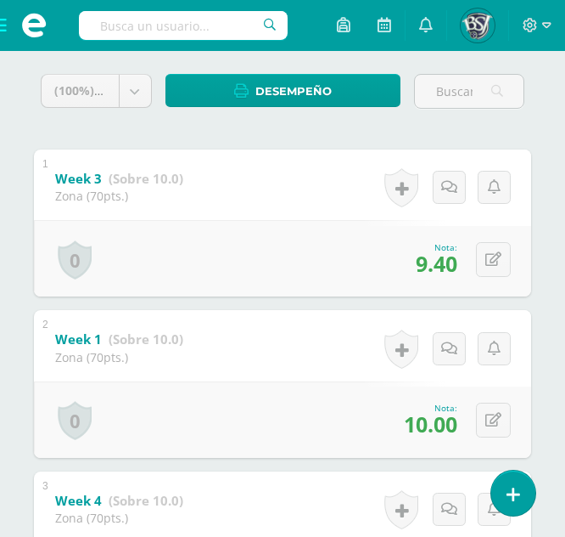
scroll to position [9, 0]
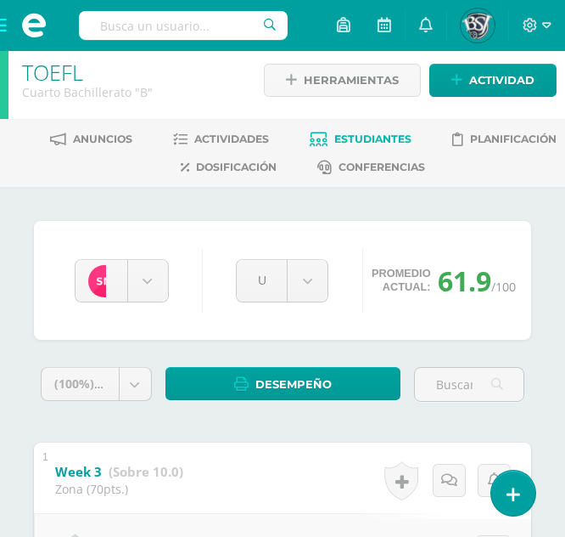
click at [393, 134] on span "Estudiantes" at bounding box center [373, 138] width 77 height 13
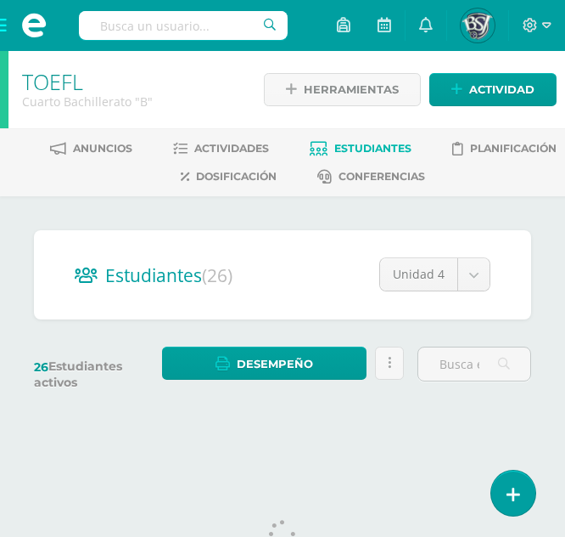
click at [482, 291] on div "Unidad 4 Unidad 4 Unidad 1 Unidad 2 Unidad 3" at bounding box center [435, 281] width 111 height 48
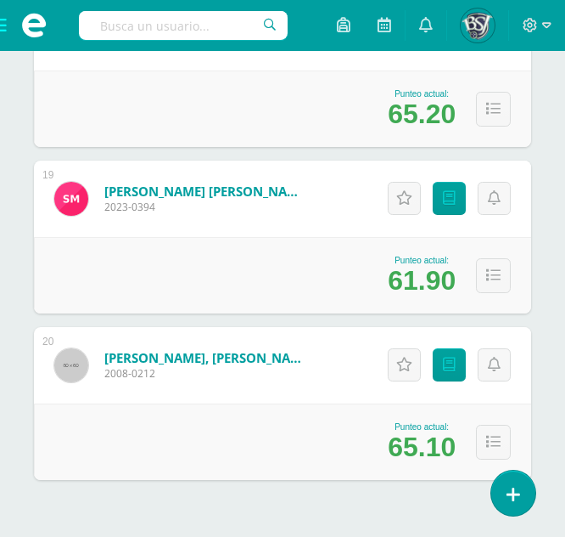
scroll to position [3298, 0]
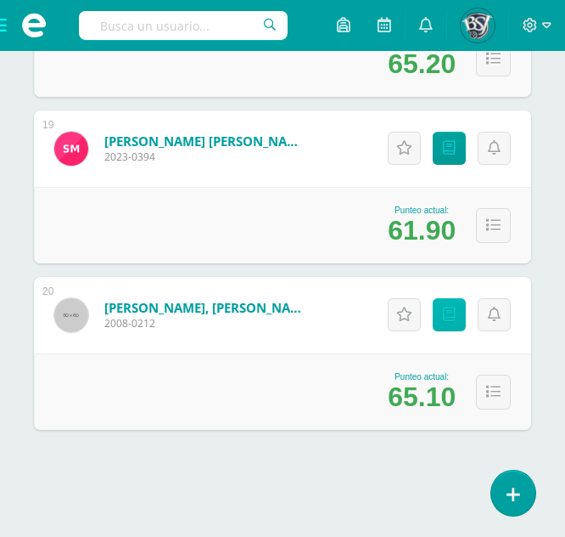
click at [443, 322] on icon at bounding box center [449, 314] width 13 height 14
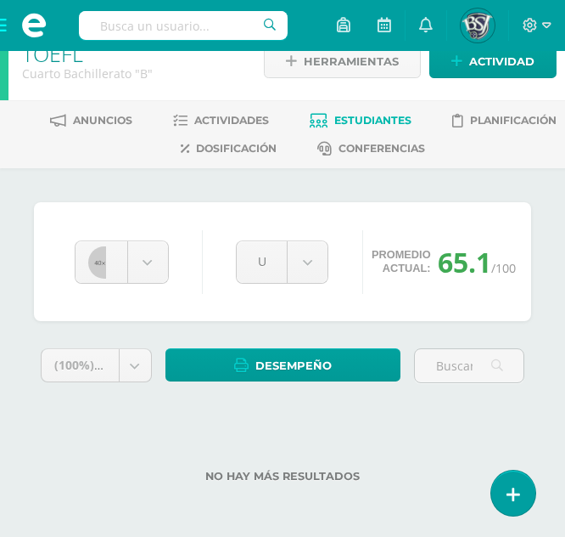
scroll to position [28, 0]
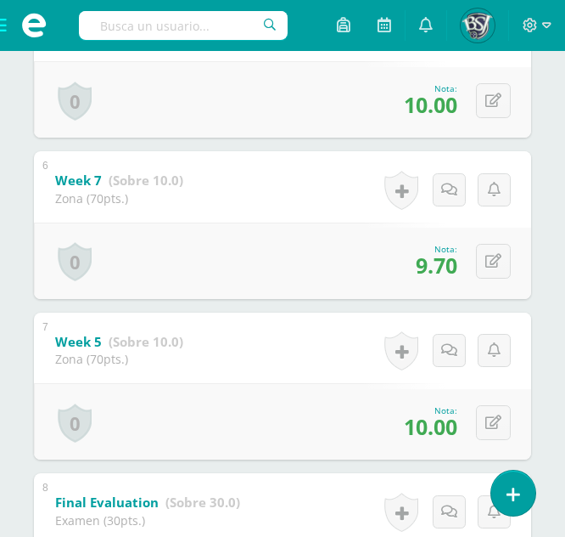
scroll to position [1046, 0]
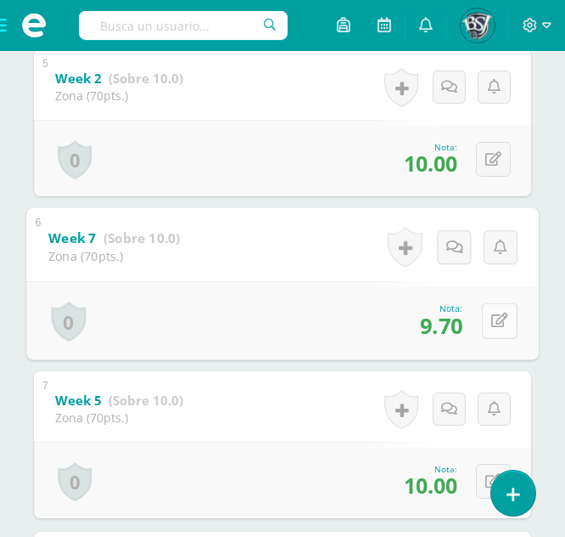
click at [497, 323] on icon at bounding box center [500, 320] width 17 height 14
type input "10"
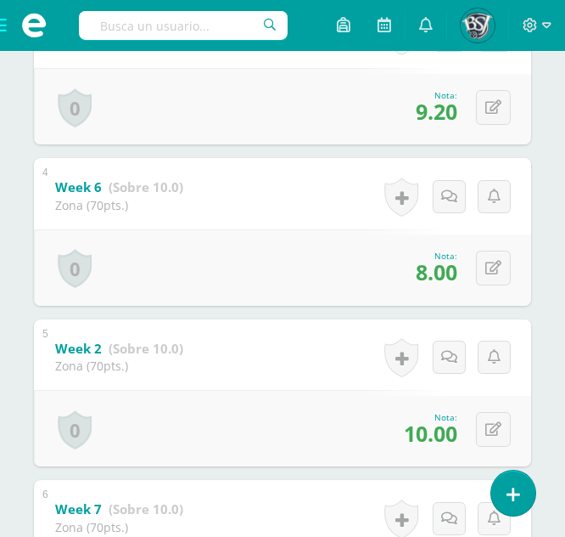
scroll to position [773, 0]
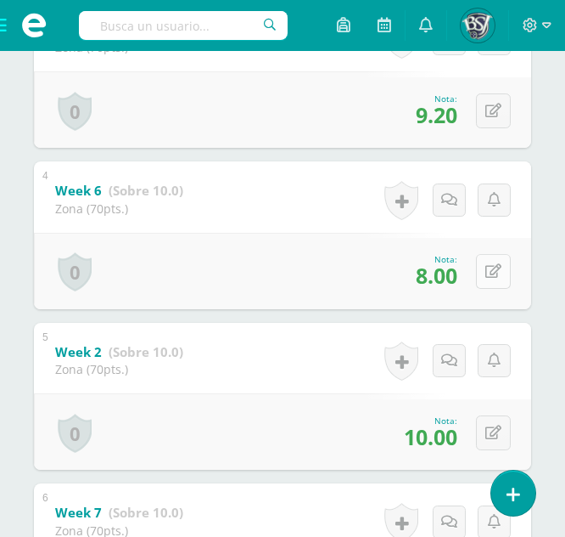
click at [495, 278] on icon at bounding box center [494, 271] width 16 height 14
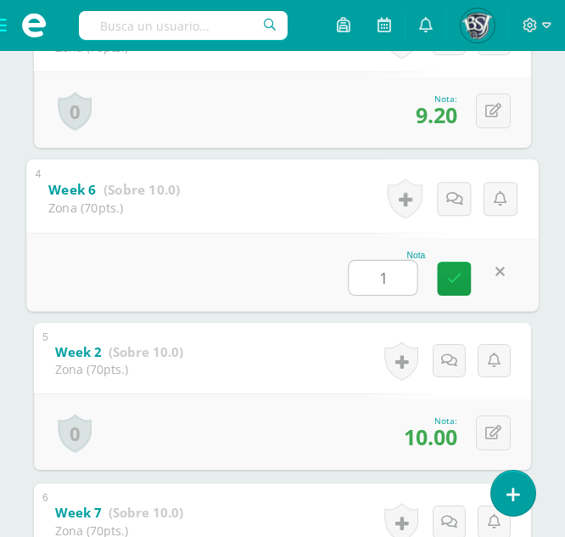
type input "10"
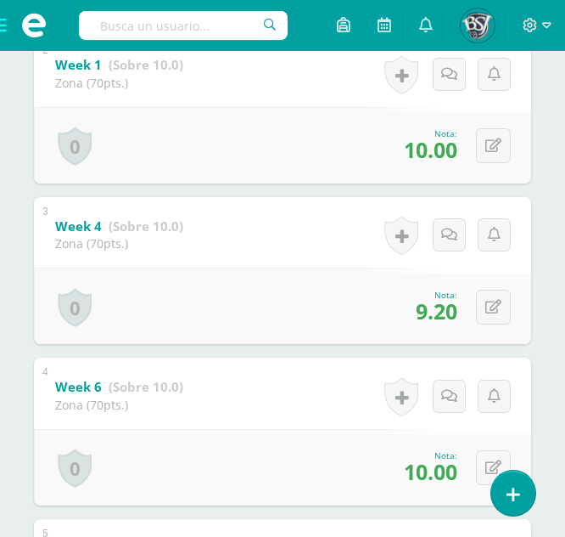
scroll to position [576, 0]
click at [489, 309] on button at bounding box center [493, 307] width 35 height 35
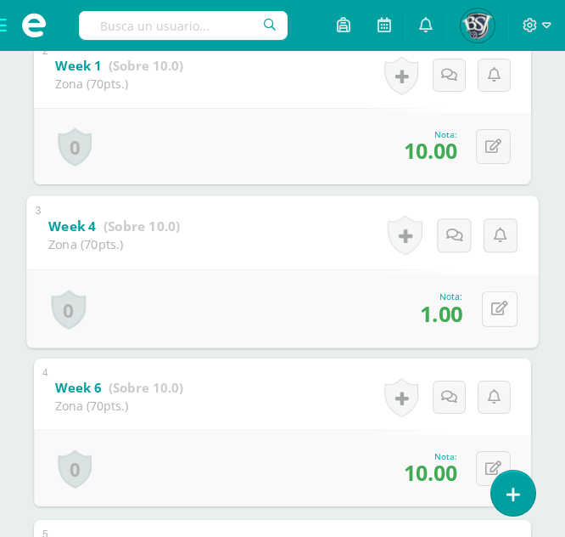
click at [498, 306] on icon at bounding box center [500, 308] width 17 height 14
type input "10"
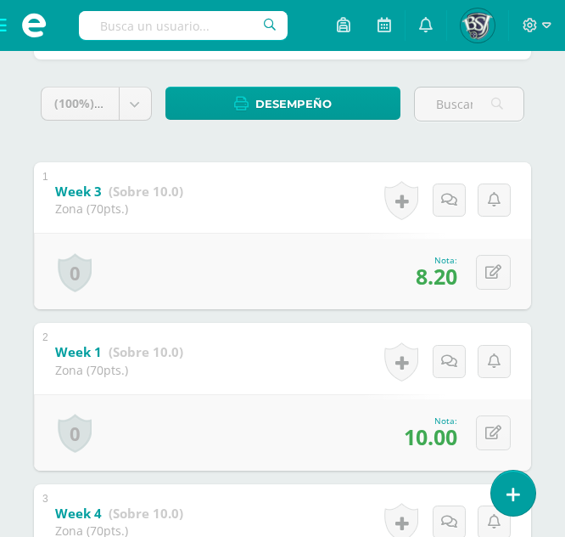
scroll to position [289, 0]
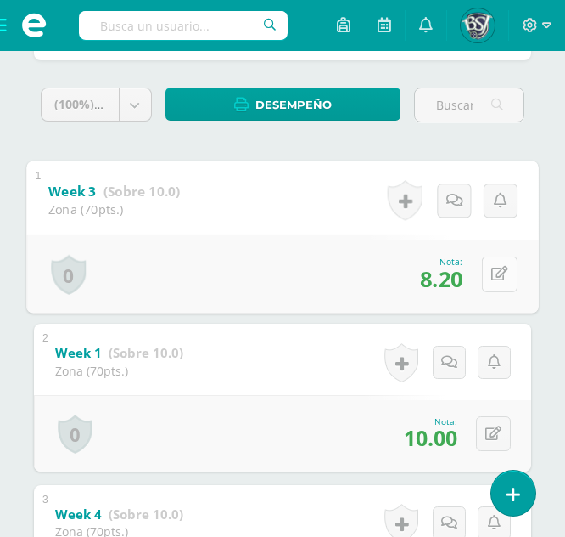
click at [499, 278] on icon at bounding box center [500, 274] width 17 height 14
type input "10"
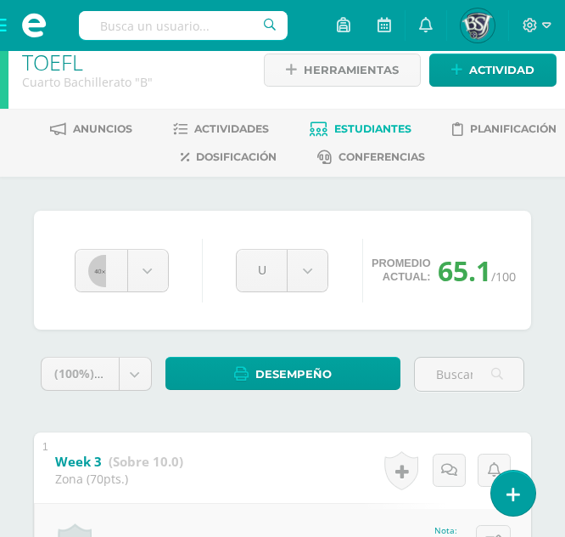
scroll to position [0, 0]
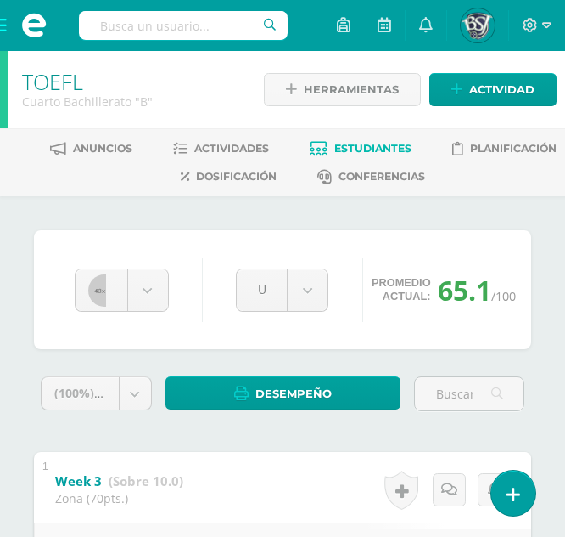
click at [386, 149] on span "Estudiantes" at bounding box center [373, 148] width 77 height 13
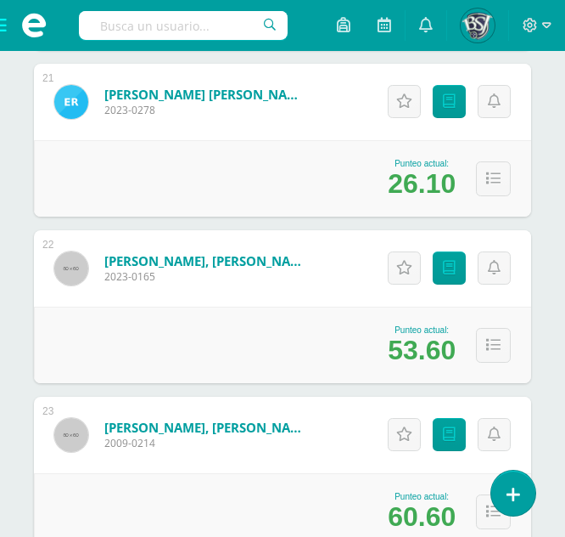
scroll to position [3679, 0]
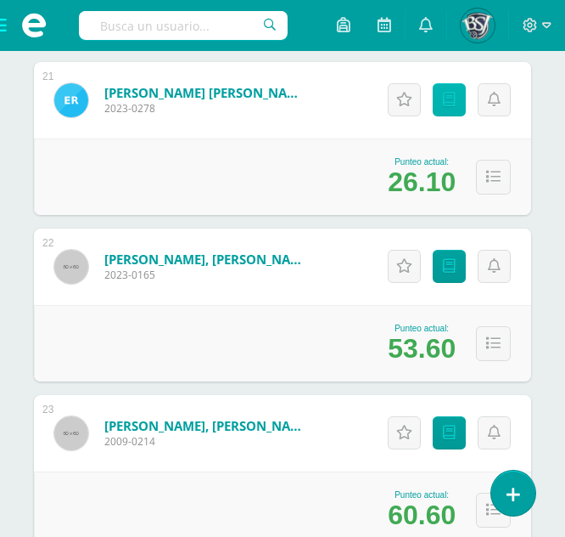
click at [453, 91] on link "Punteos" at bounding box center [449, 99] width 33 height 33
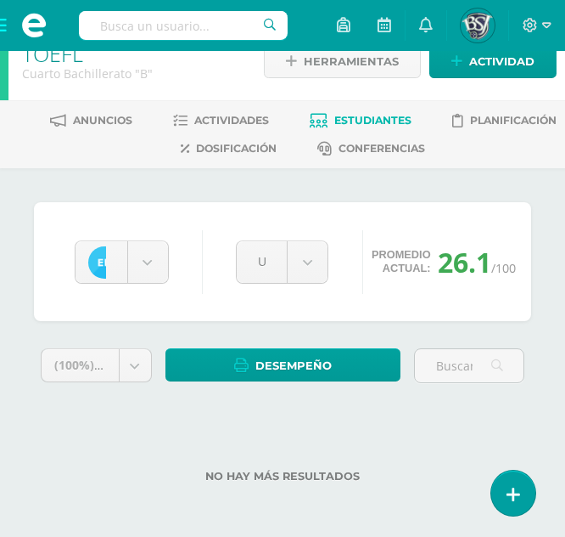
scroll to position [28, 0]
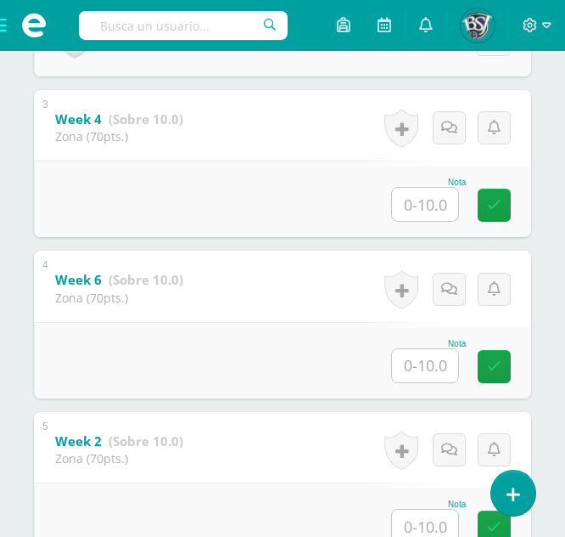
scroll to position [706, 0]
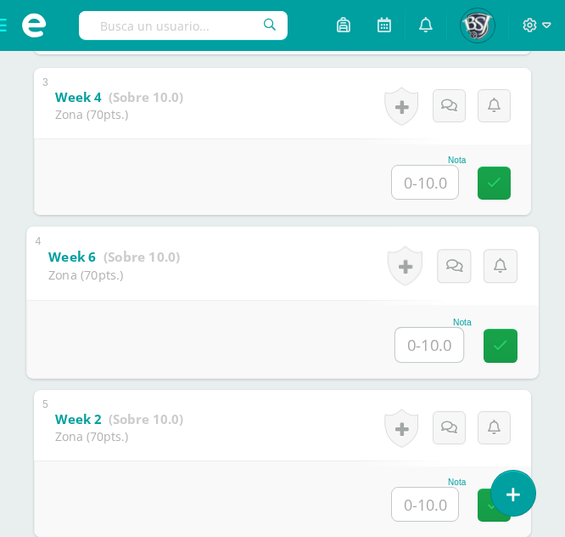
click at [434, 336] on input "text" at bounding box center [430, 345] width 68 height 34
type input "10"
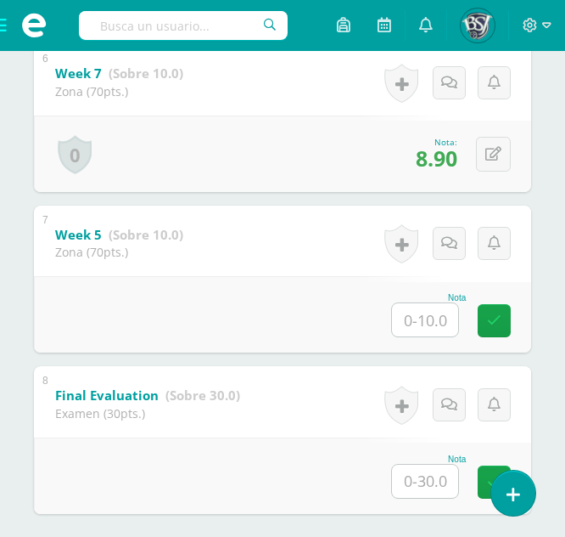
scroll to position [1212, 0]
click at [402, 325] on input "text" at bounding box center [425, 318] width 66 height 33
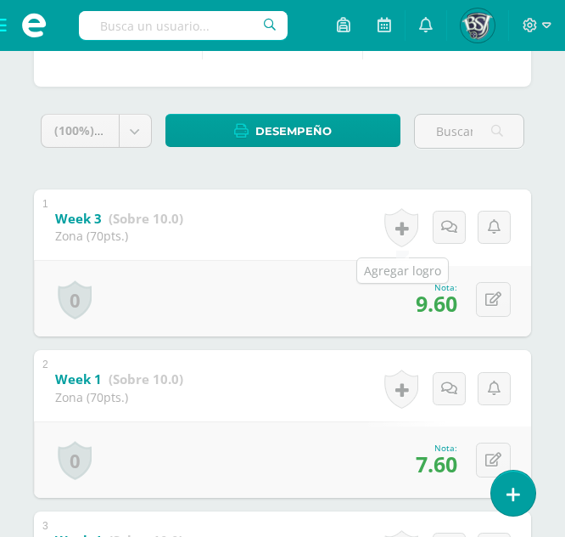
scroll to position [0, 0]
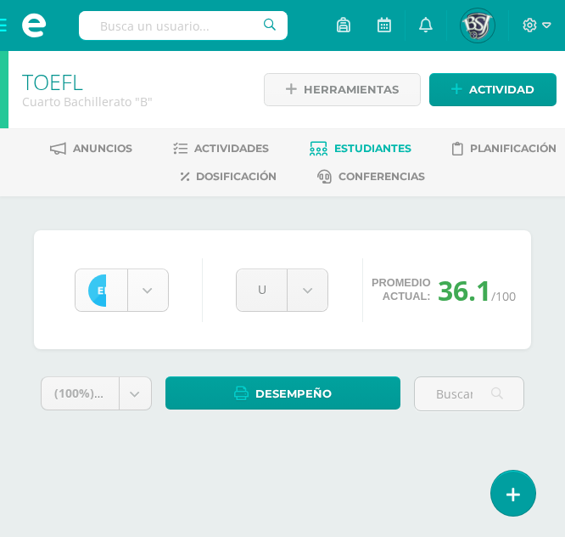
click at [164, 291] on body "Estudiantes Disciplina Asistencia Mis cursos Archivos Soporte Ayuda Reportar un…" at bounding box center [282, 243] width 565 height 486
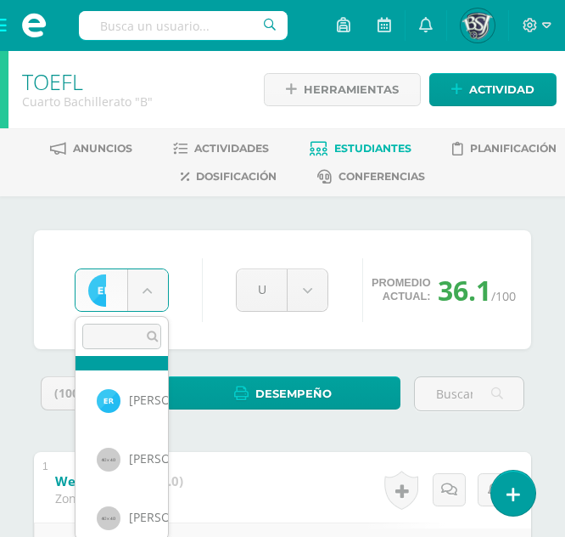
scroll to position [1165, 0]
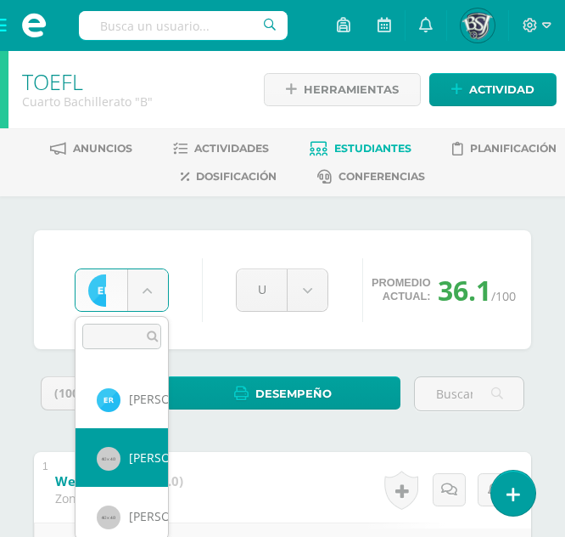
select select "574"
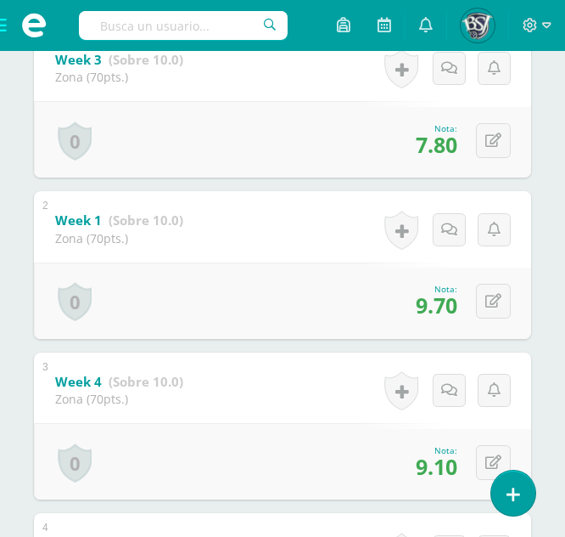
scroll to position [383, 0]
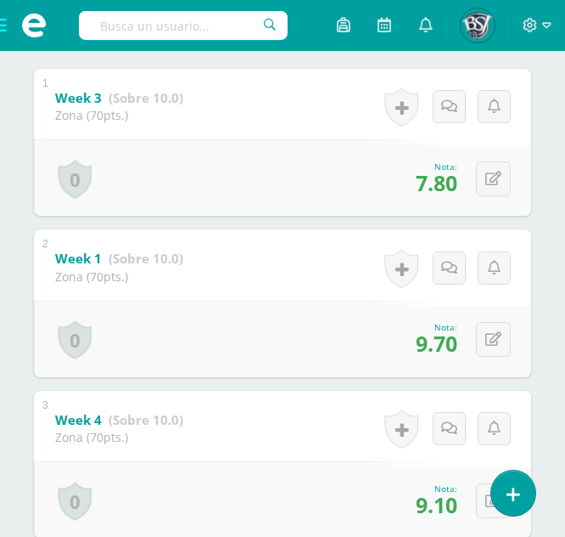
click at [276, 283] on div "2 Week 1 (Sobre 10.0) Zona (70pts.) Nota 9.70 0 [GEOGRAPHIC_DATA] Logros obteni…" at bounding box center [283, 303] width 498 height 148
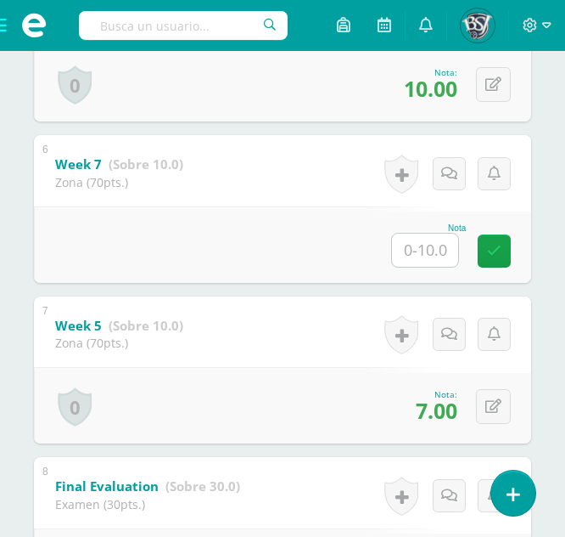
scroll to position [1122, 0]
click at [423, 250] on input "text" at bounding box center [425, 249] width 66 height 33
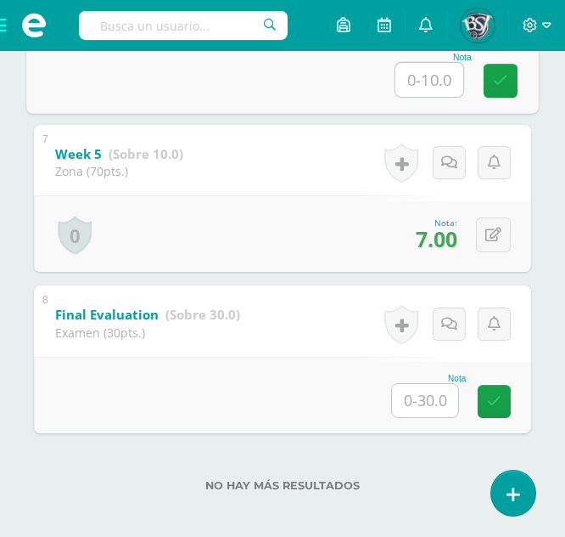
scroll to position [1296, 0]
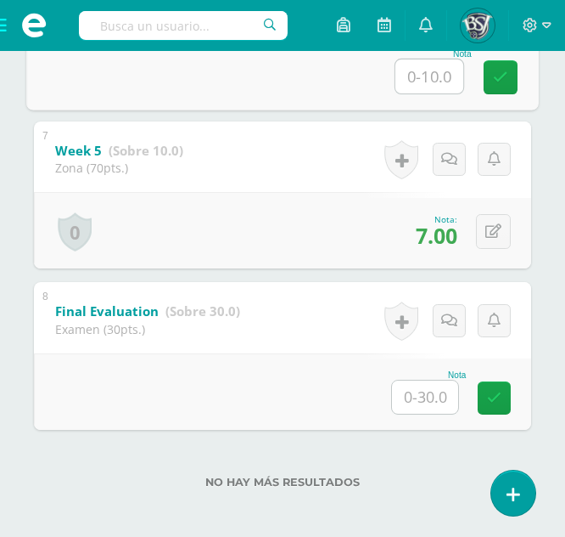
click at [290, 205] on div "0 Logros Logros obtenidos Aún no hay logros agregados Nota: 7.00" at bounding box center [283, 230] width 498 height 76
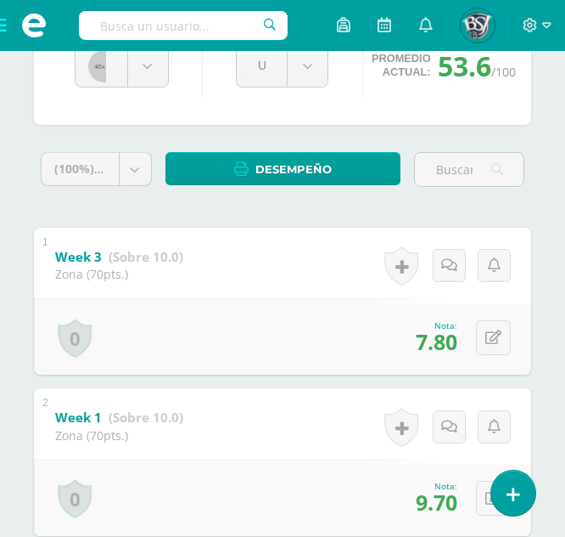
scroll to position [0, 0]
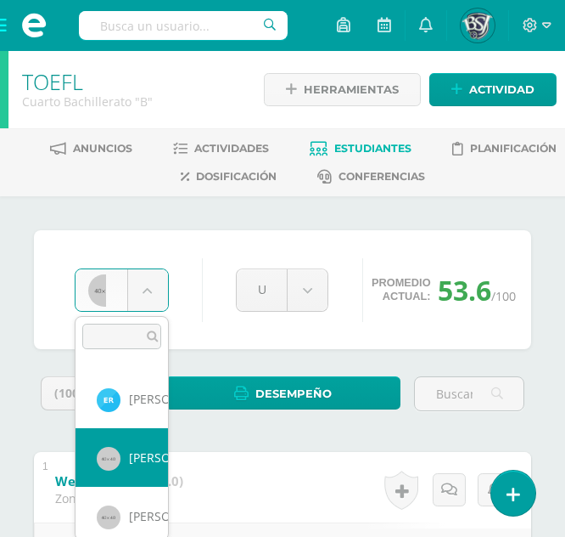
scroll to position [1171, 0]
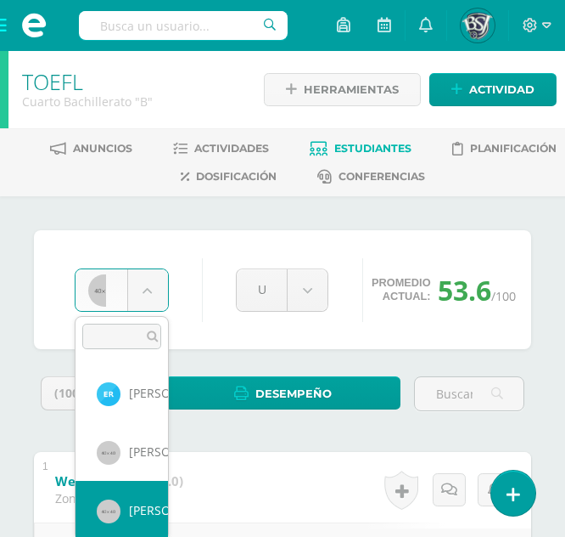
select select "587"
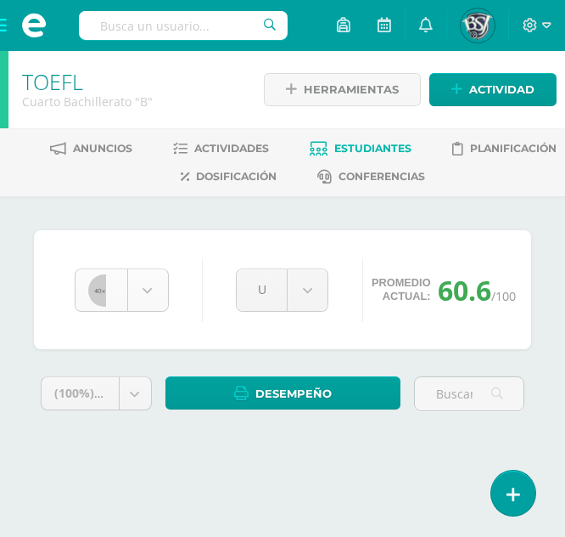
click at [149, 278] on body "Estudiantes Disciplina Asistencia Mis cursos Archivos Soporte Ayuda Reportar un…" at bounding box center [282, 243] width 565 height 486
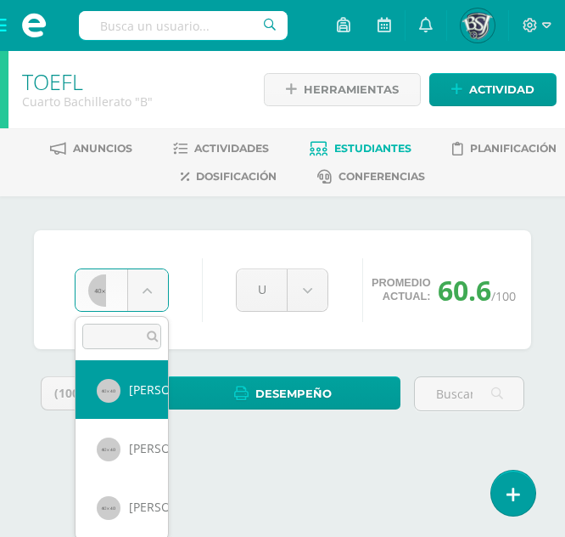
scroll to position [1295, 0]
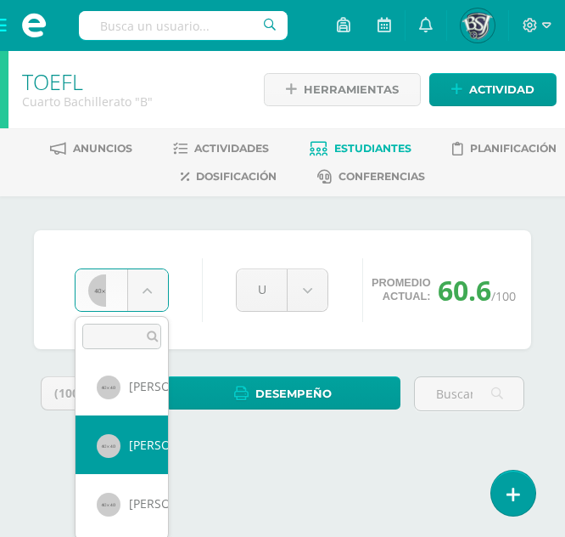
select select "603"
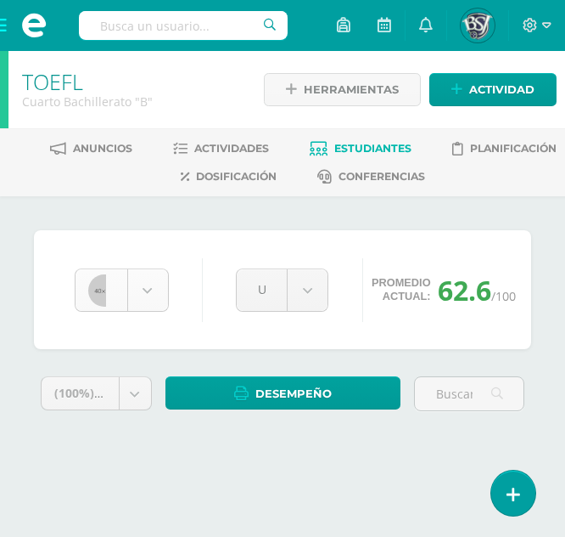
click at [143, 281] on body "Estudiantes Disciplina Asistencia Mis cursos Archivos Soporte Ayuda Reportar un…" at bounding box center [282, 243] width 565 height 486
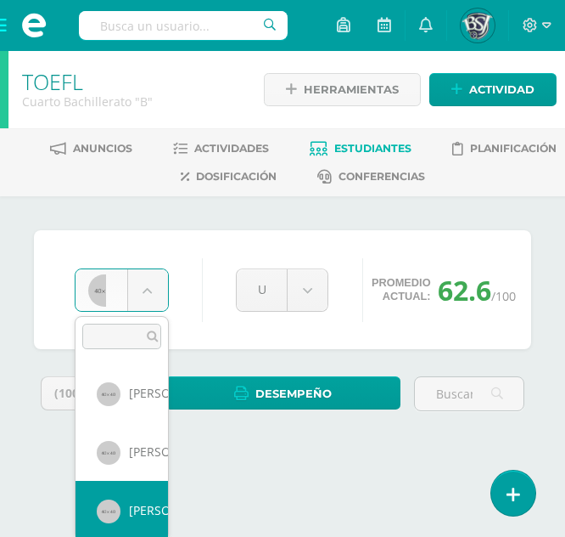
scroll to position [1353, 0]
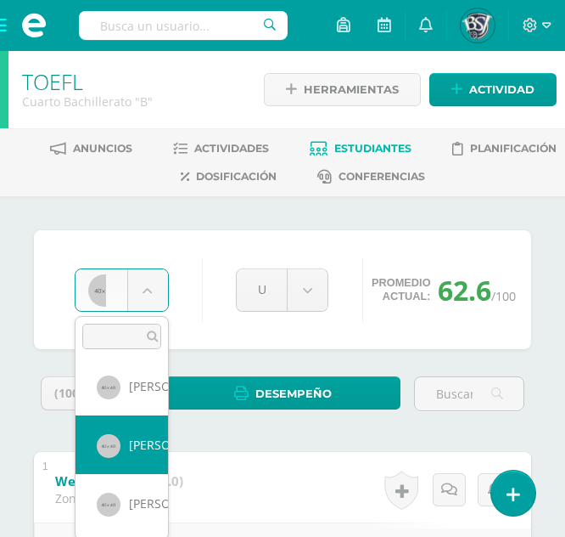
select select "579"
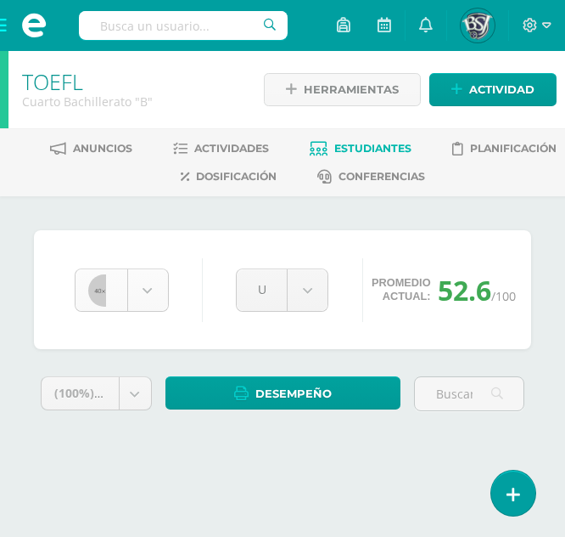
click at [156, 289] on body "Estudiantes Disciplina Asistencia Mis cursos Archivos Soporte Ayuda Reportar un…" at bounding box center [282, 243] width 565 height 486
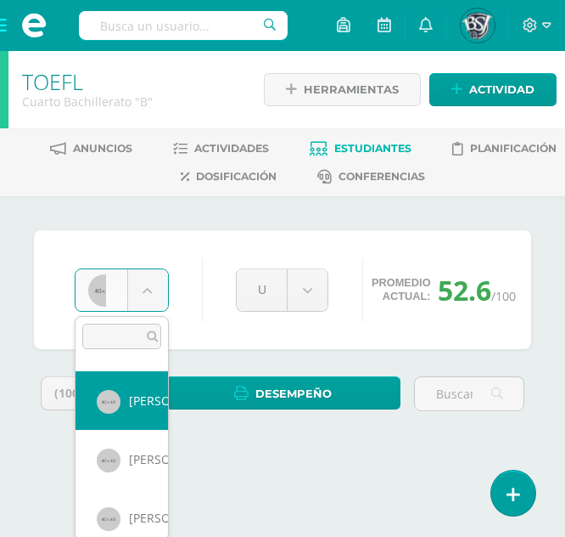
scroll to position [1353, 0]
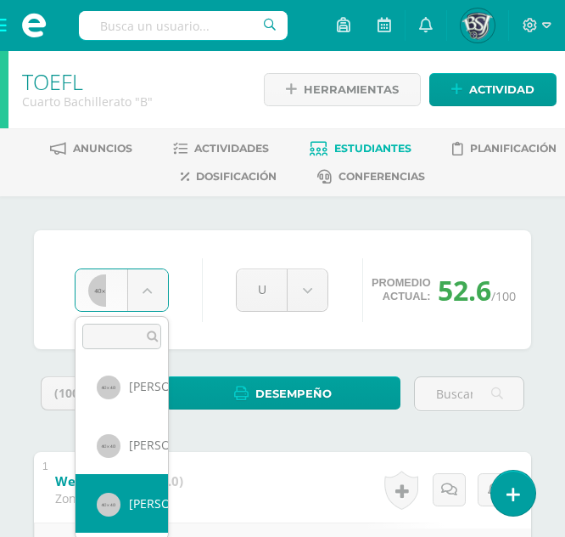
select select "575"
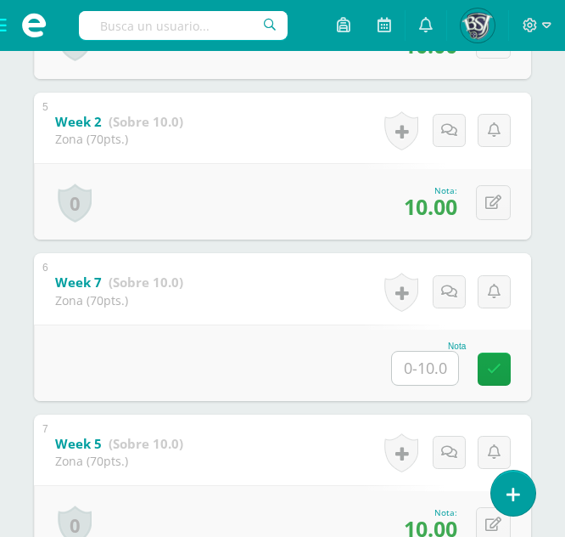
scroll to position [1004, 0]
click at [413, 363] on input "text" at bounding box center [425, 367] width 66 height 33
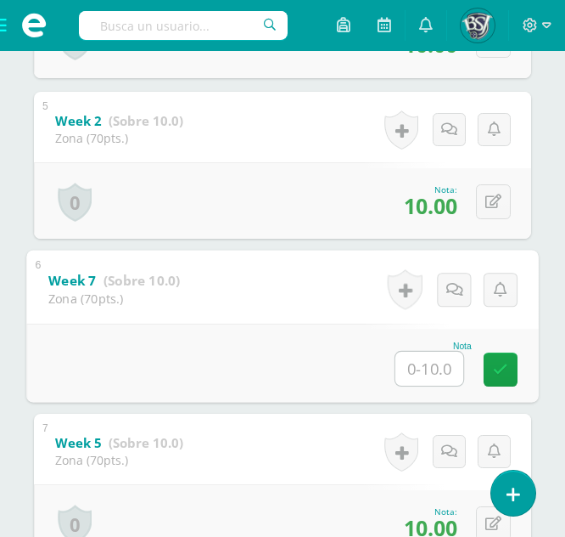
type input "7"
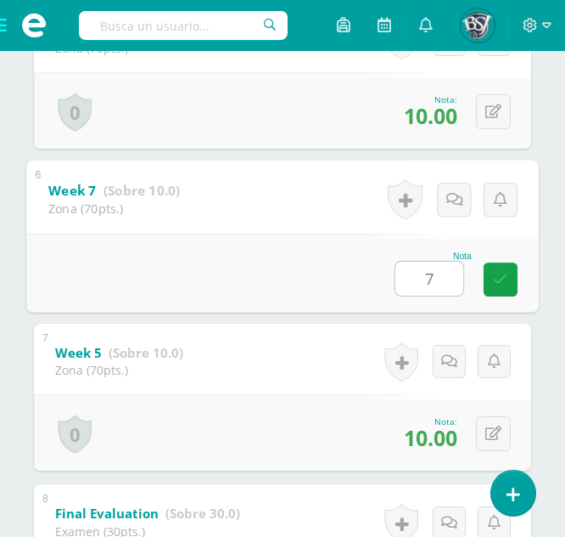
scroll to position [1092, 0]
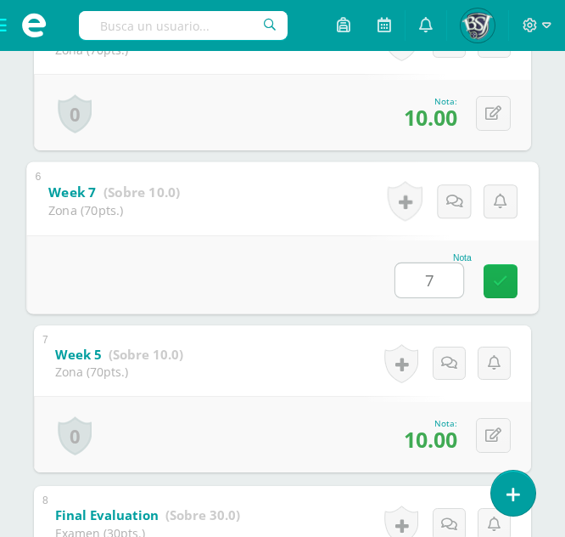
click at [499, 278] on icon at bounding box center [500, 280] width 15 height 14
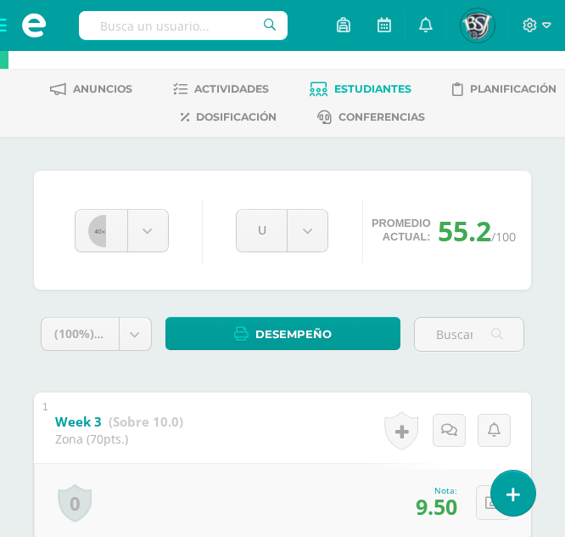
scroll to position [0, 0]
